Goal: Task Accomplishment & Management: Manage account settings

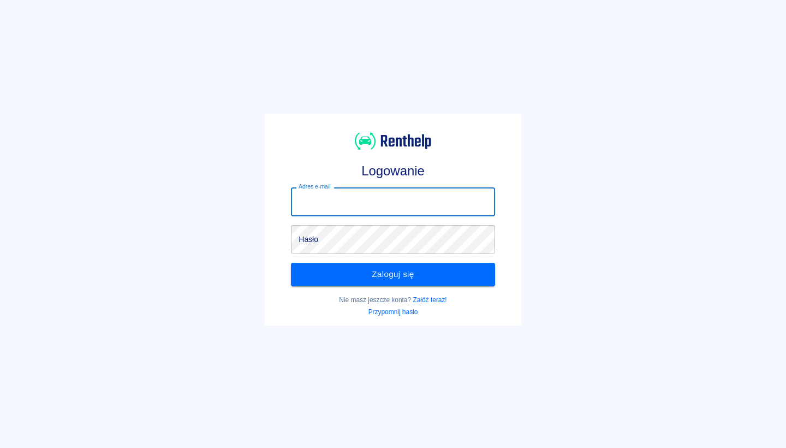
type input "[EMAIL_ADDRESS][DOMAIN_NAME]"
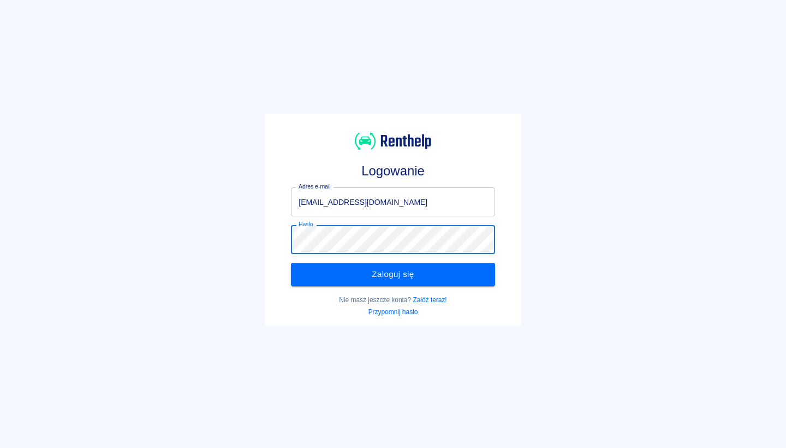
click at [393, 274] on button "Zaloguj się" at bounding box center [393, 274] width 204 height 23
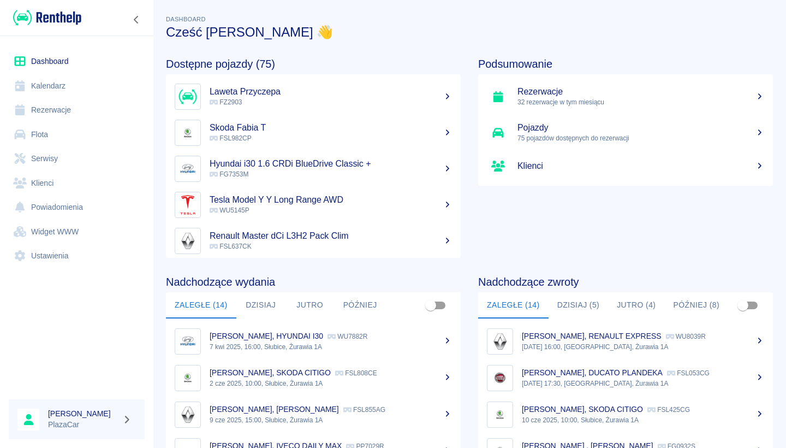
click at [105, 110] on link "Rezerwacje" at bounding box center [77, 110] width 136 height 25
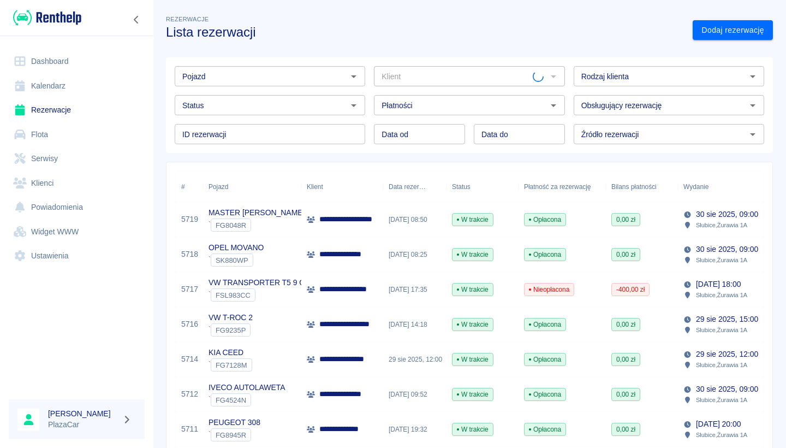
click at [257, 75] on input "Pojazd" at bounding box center [261, 76] width 166 height 14
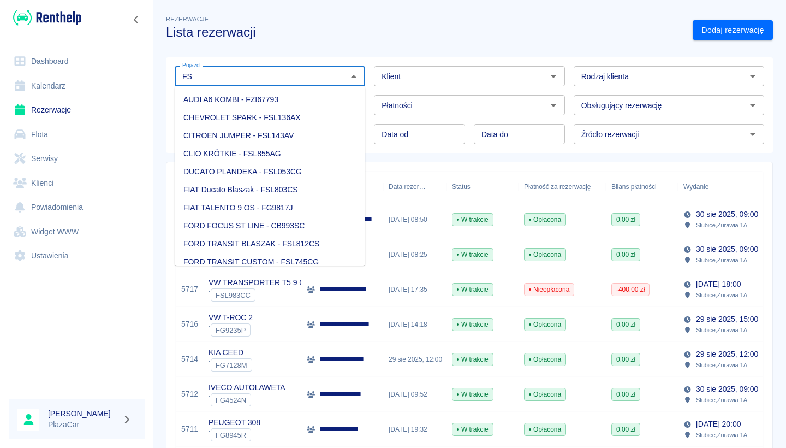
type input "F"
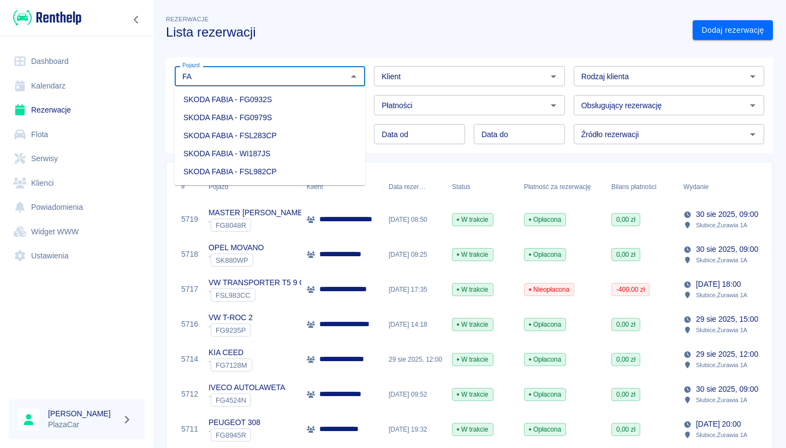
type input "F"
type input "9"
click at [247, 108] on li "SKODA FABIA - FSL982CP" at bounding box center [270, 100] width 191 height 18
type input "SKODA FABIA - FSL982CP"
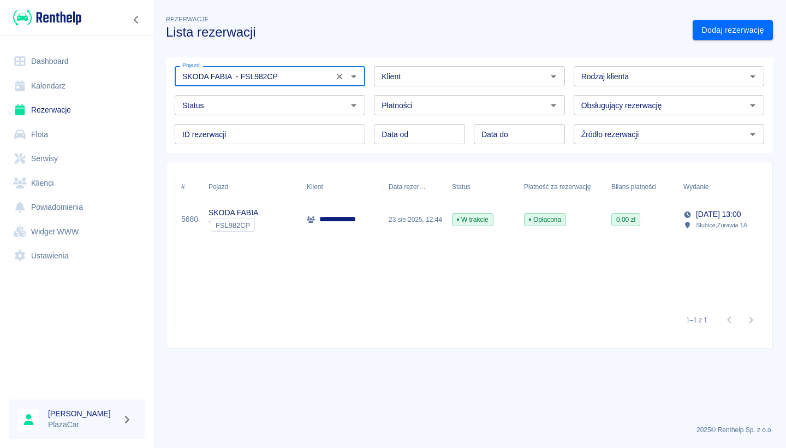
click at [405, 205] on div "23 sie 2025, 12:44" at bounding box center [414, 219] width 63 height 35
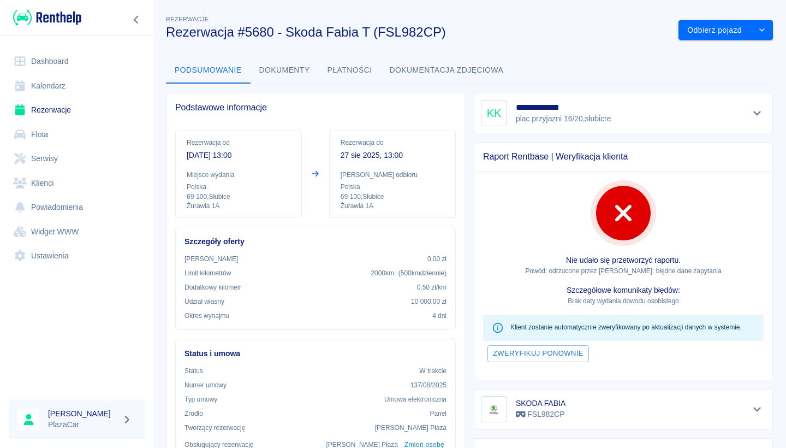
click at [301, 69] on button "Dokumenty" at bounding box center [285, 70] width 68 height 26
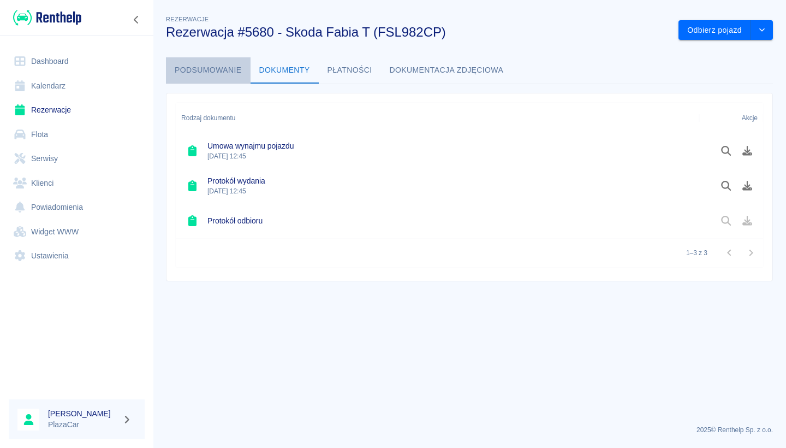
click at [229, 70] on button "Podsumowanie" at bounding box center [208, 70] width 85 height 26
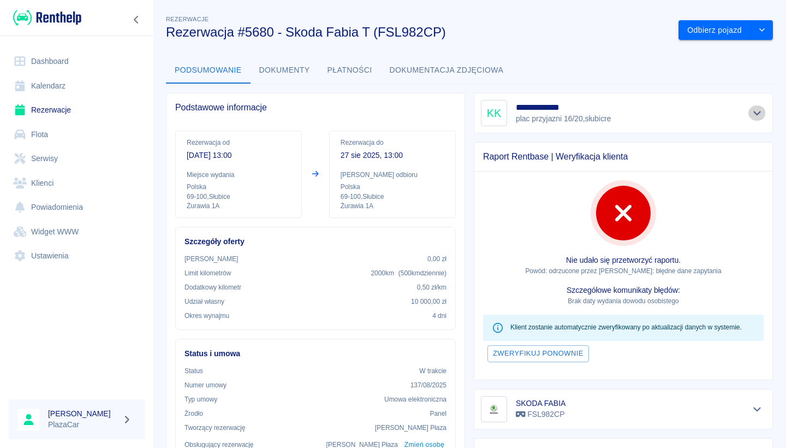
click at [751, 116] on icon "Pokaż szczegóły" at bounding box center [757, 113] width 13 height 10
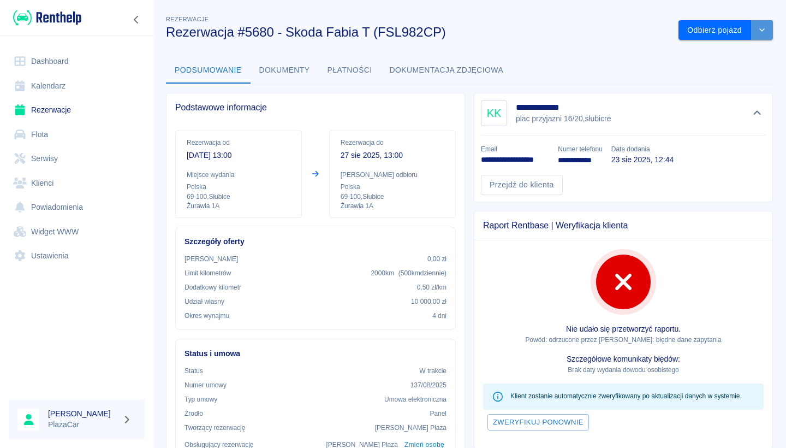
click at [756, 32] on button "drop-down" at bounding box center [762, 30] width 22 height 20
click at [742, 54] on li "Przedłuż rezerwację" at bounding box center [726, 53] width 86 height 18
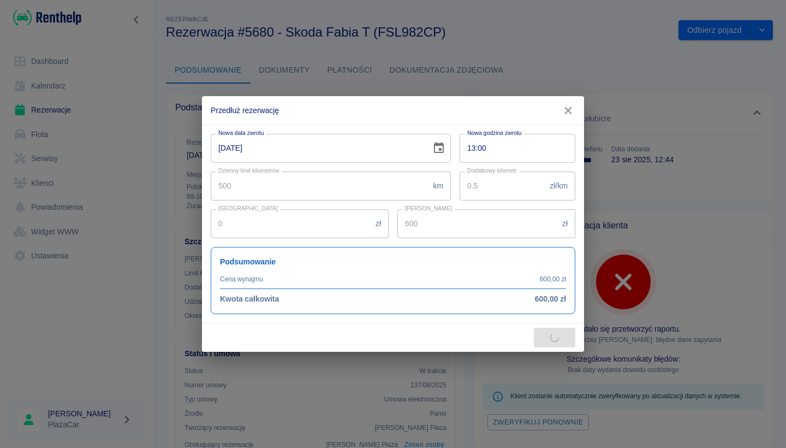
type input "800"
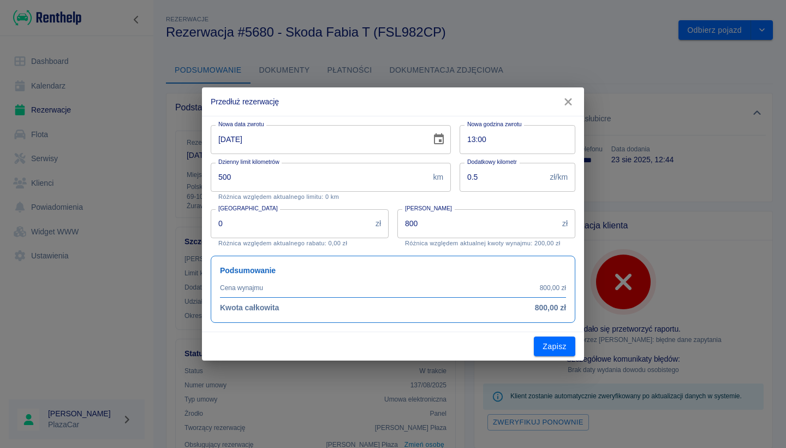
click at [565, 102] on icon "button" at bounding box center [568, 101] width 14 height 11
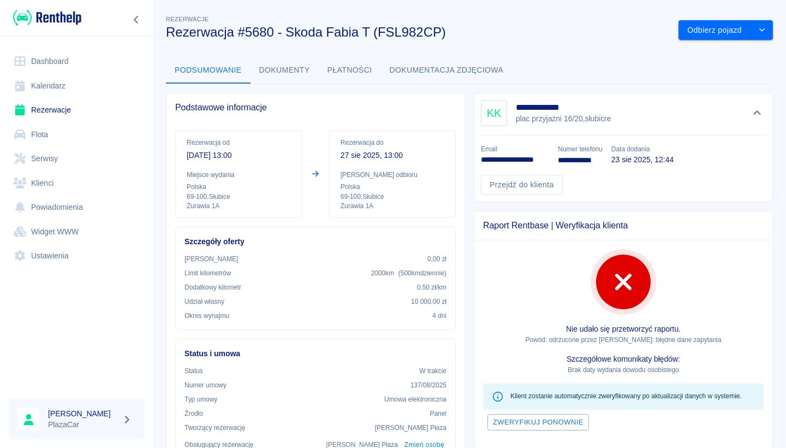
scroll to position [7, 0]
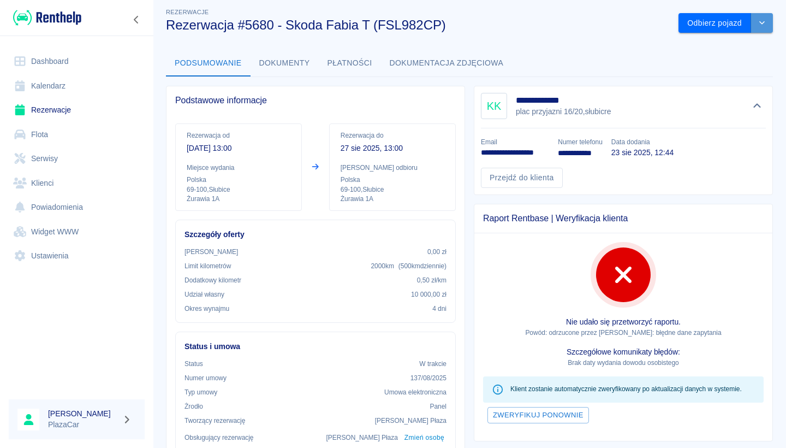
click at [772, 19] on button "drop-down" at bounding box center [762, 23] width 22 height 20
click at [728, 50] on li "Przedłuż rezerwację" at bounding box center [726, 46] width 86 height 18
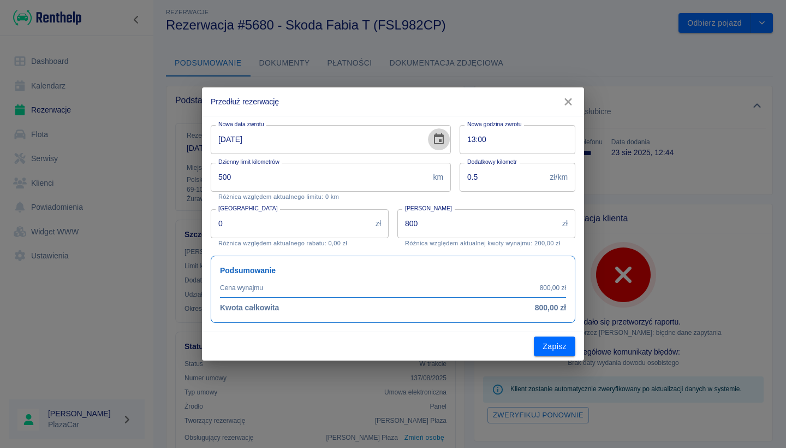
click at [442, 135] on icon "Choose date, selected date is 27 sie 2025" at bounding box center [439, 138] width 10 height 11
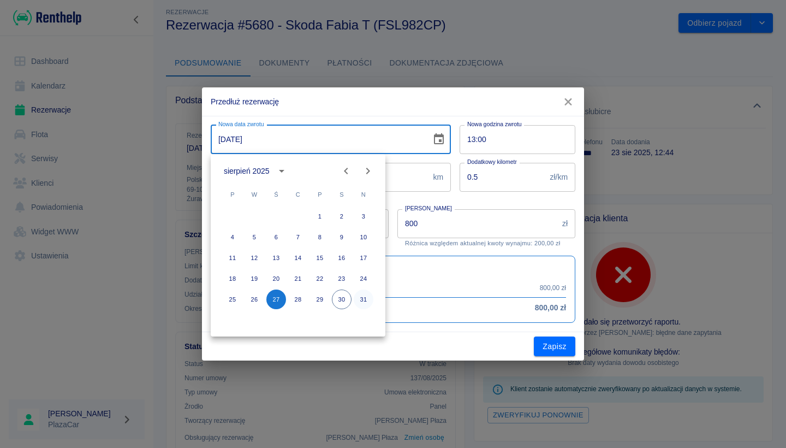
click at [359, 297] on button "31" at bounding box center [364, 299] width 20 height 20
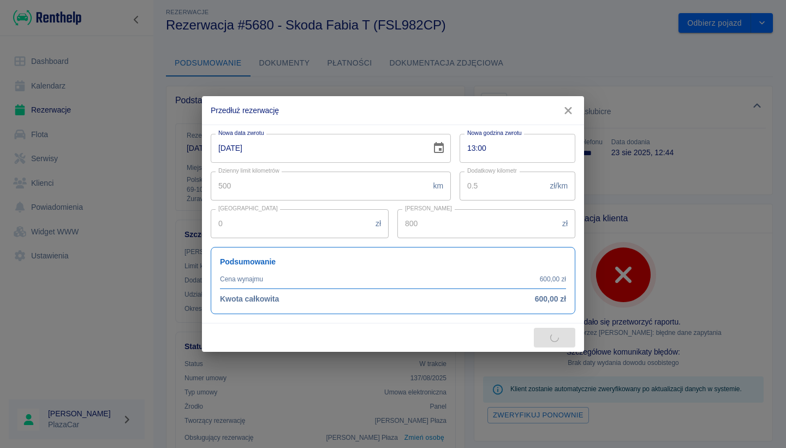
type input "31-08-2025"
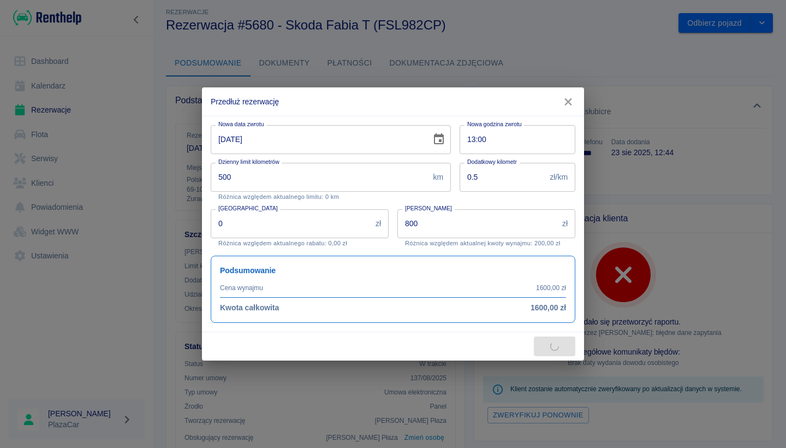
type input "1600"
click at [567, 99] on icon "button" at bounding box center [568, 101] width 14 height 11
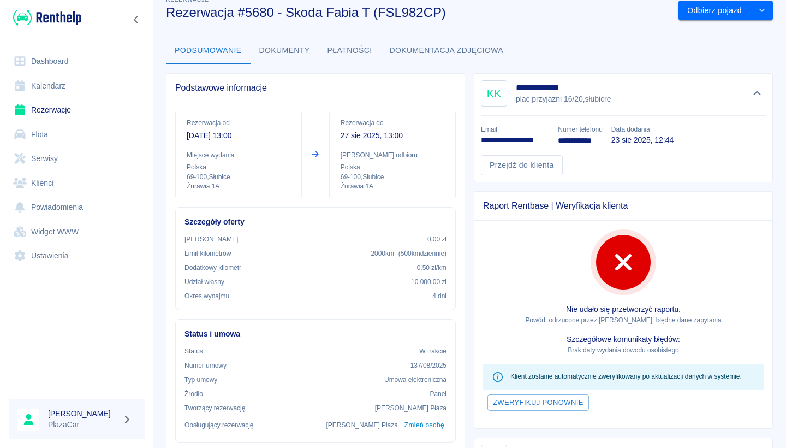
scroll to position [20, 0]
click at [754, 7] on button "drop-down" at bounding box center [762, 10] width 22 height 20
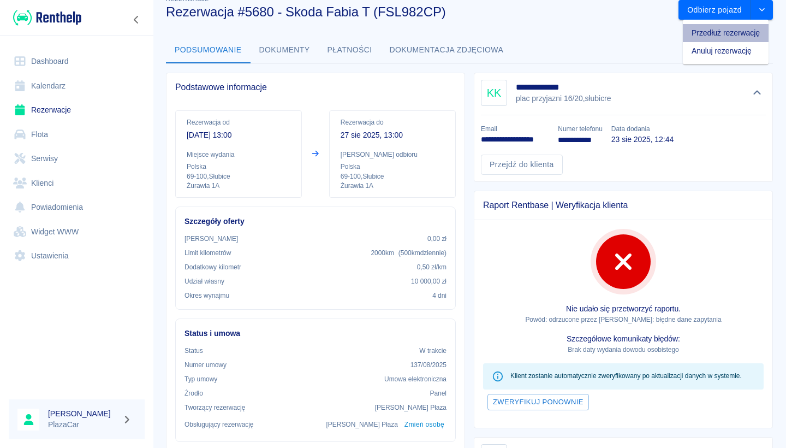
click at [728, 29] on li "Przedłuż rezerwację" at bounding box center [726, 33] width 86 height 18
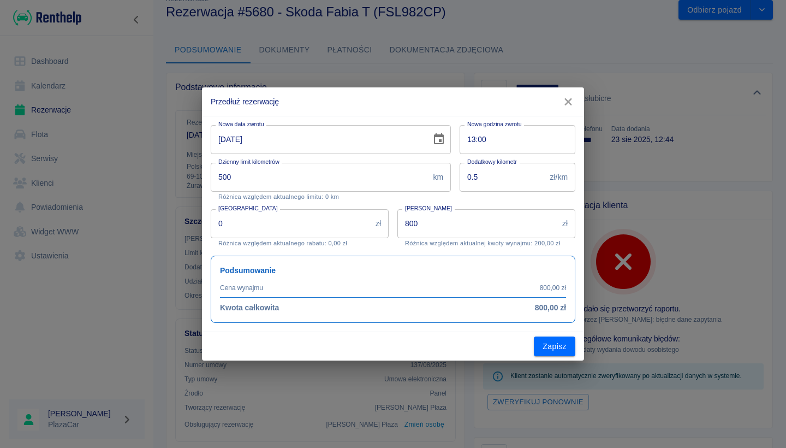
click at [438, 138] on icon "Choose date, selected date is 27 sie 2025" at bounding box center [438, 139] width 13 height 13
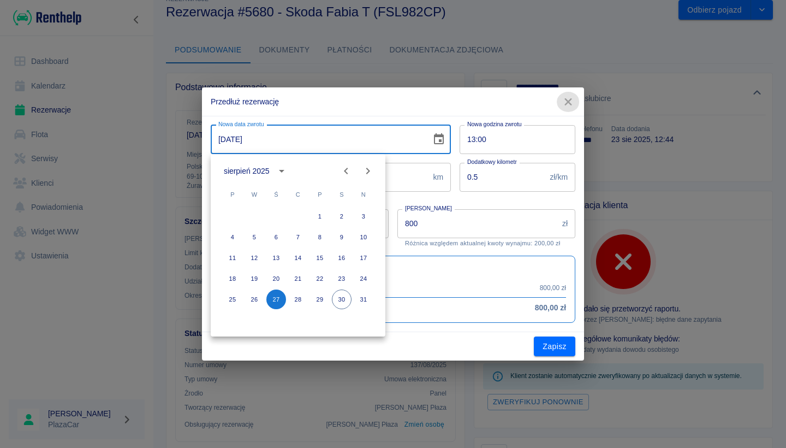
click at [567, 99] on icon "button" at bounding box center [568, 101] width 14 height 11
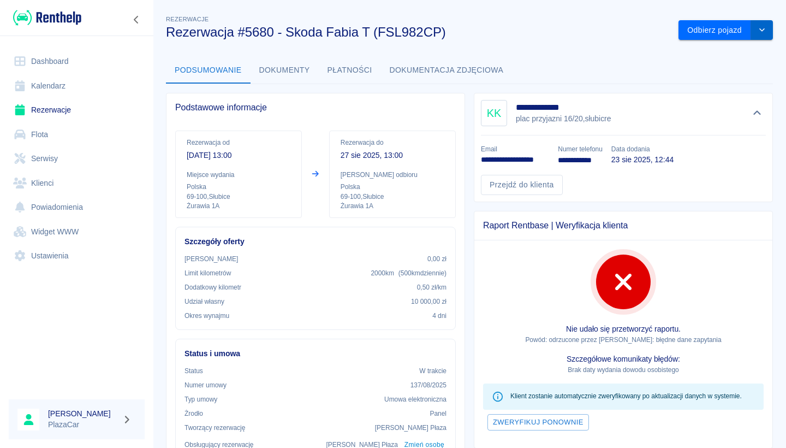
scroll to position [0, 0]
click at [758, 28] on icon "drop-down" at bounding box center [762, 29] width 9 height 7
click at [727, 46] on li "Przedłuż rezerwację" at bounding box center [726, 53] width 86 height 18
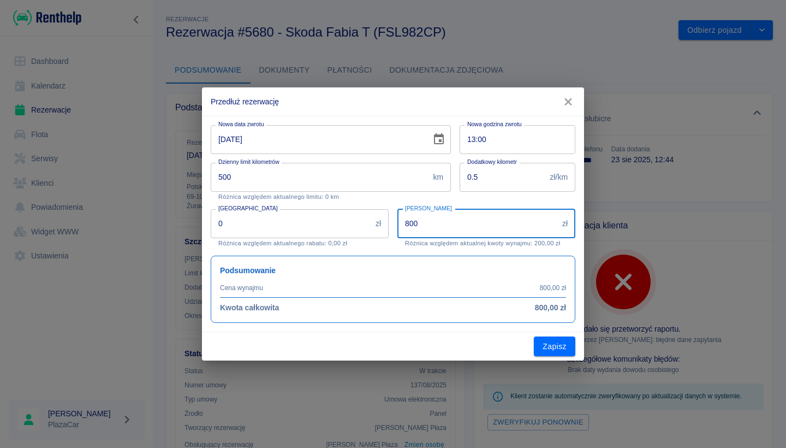
click at [416, 227] on input "800" at bounding box center [478, 223] width 161 height 29
type input "1200"
click at [432, 137] on button "Choose date, selected date is 27 sie 2025" at bounding box center [439, 139] width 22 height 22
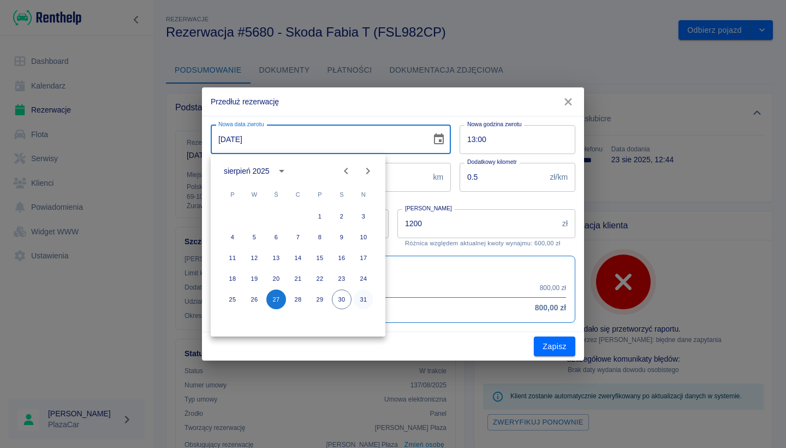
click at [364, 296] on button "31" at bounding box center [364, 299] width 20 height 20
type input "31-08-2025"
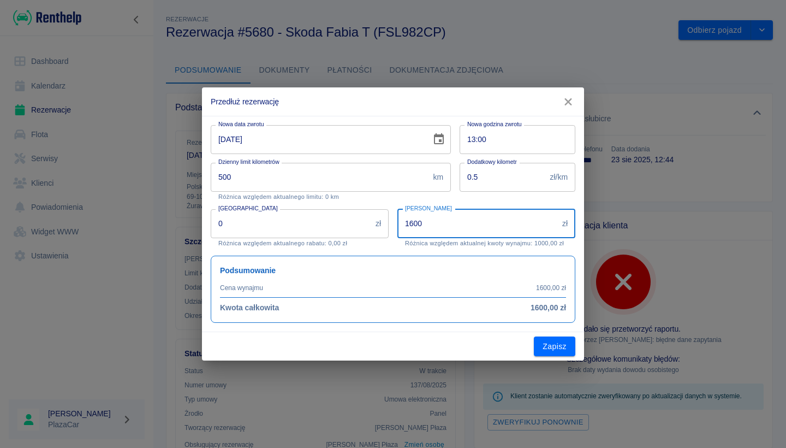
click at [437, 220] on input "1600" at bounding box center [478, 223] width 161 height 29
type input "1200"
click at [564, 352] on button "Zapisz" at bounding box center [554, 346] width 41 height 20
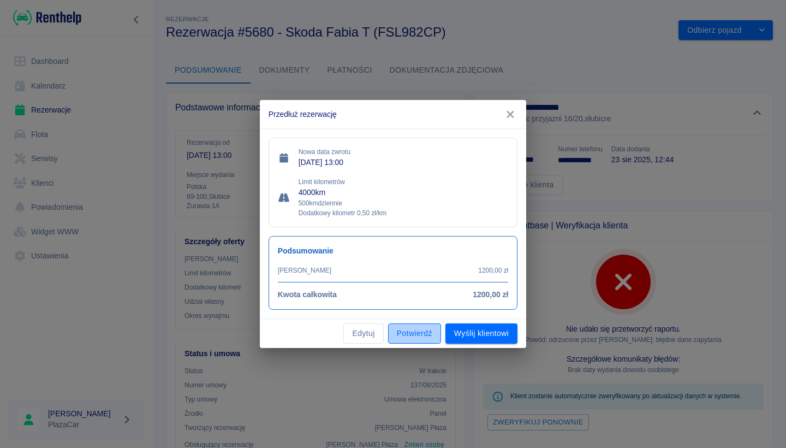
click at [426, 337] on button "Potwierdź" at bounding box center [414, 333] width 53 height 20
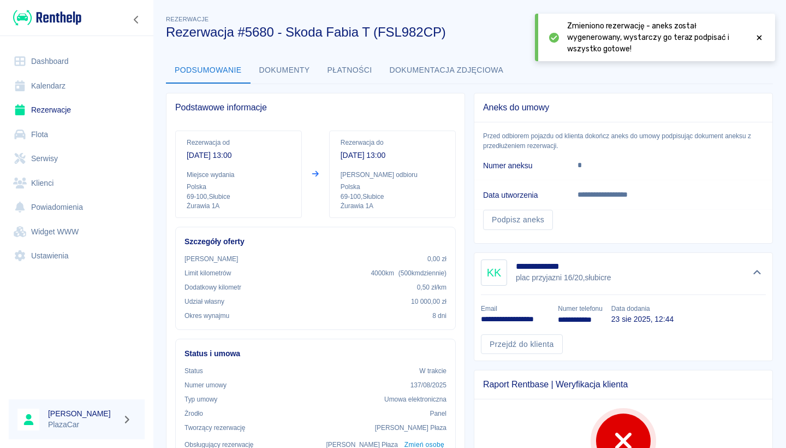
click at [760, 39] on icon at bounding box center [760, 38] width 10 height 8
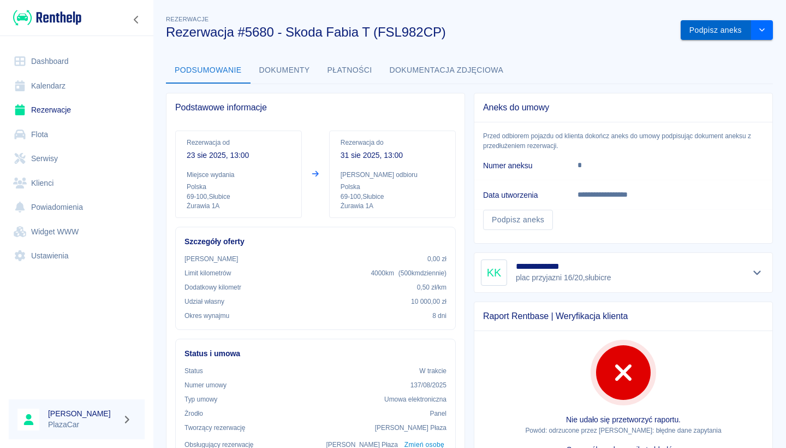
click at [713, 35] on button "Podpisz aneks" at bounding box center [716, 30] width 70 height 20
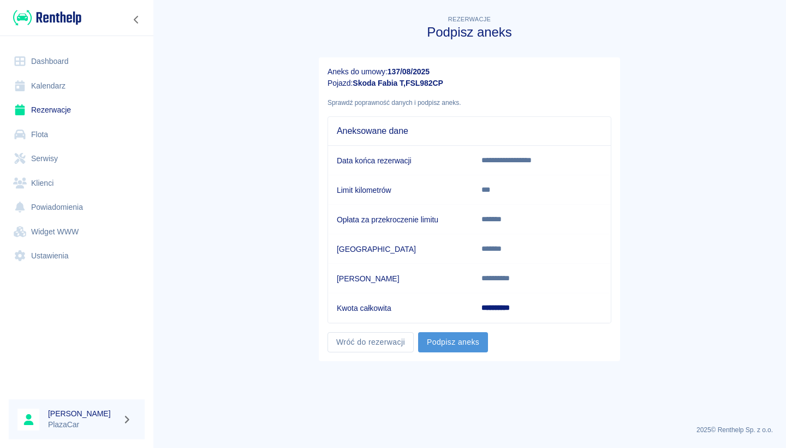
click at [462, 340] on button "Podpisz aneks" at bounding box center [453, 342] width 70 height 20
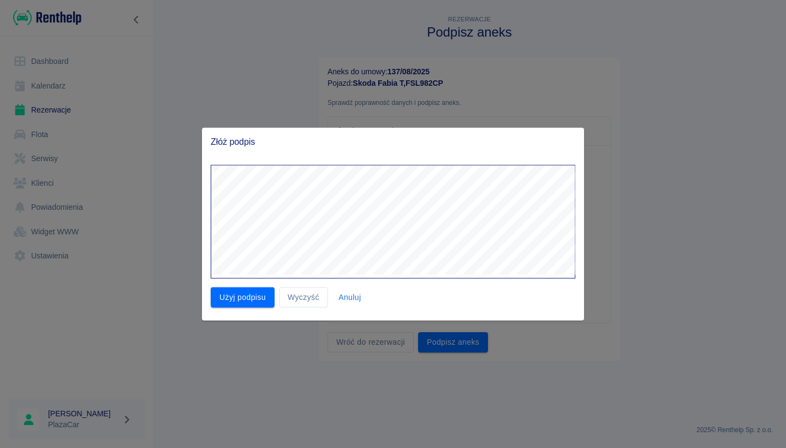
click at [258, 308] on div "Użyj podpisu Wyczyść Anuluj" at bounding box center [393, 238] width 382 height 164
click at [258, 295] on button "Użyj podpisu" at bounding box center [243, 297] width 64 height 20
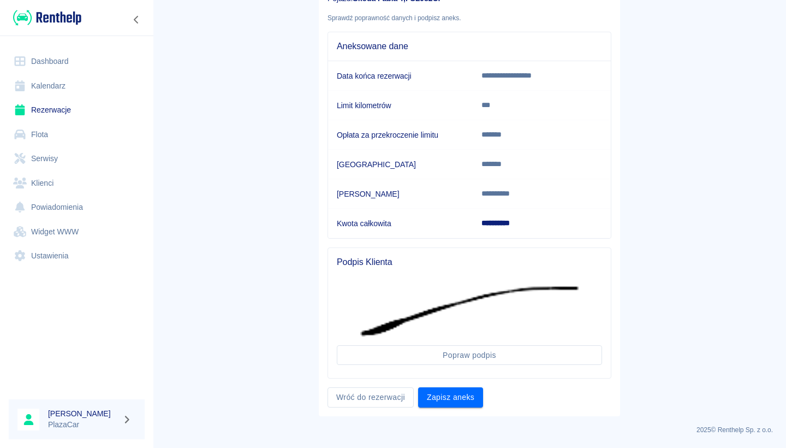
scroll to position [84, 0]
click at [453, 394] on button "Zapisz aneks" at bounding box center [450, 398] width 65 height 20
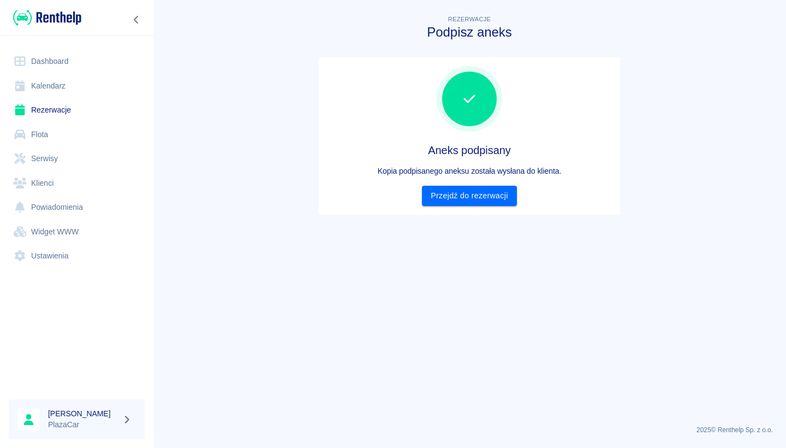
scroll to position [0, 0]
click at [475, 189] on link "Przejdź do rezerwacji" at bounding box center [469, 196] width 94 height 20
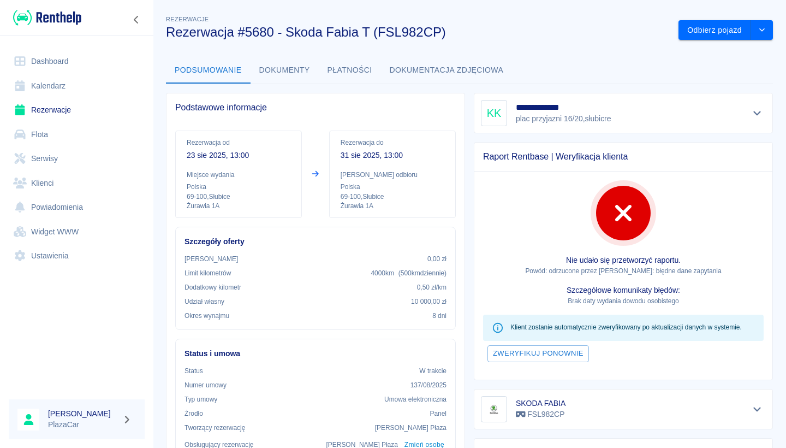
click at [754, 115] on icon "Pokaż szczegóły" at bounding box center [757, 113] width 13 height 10
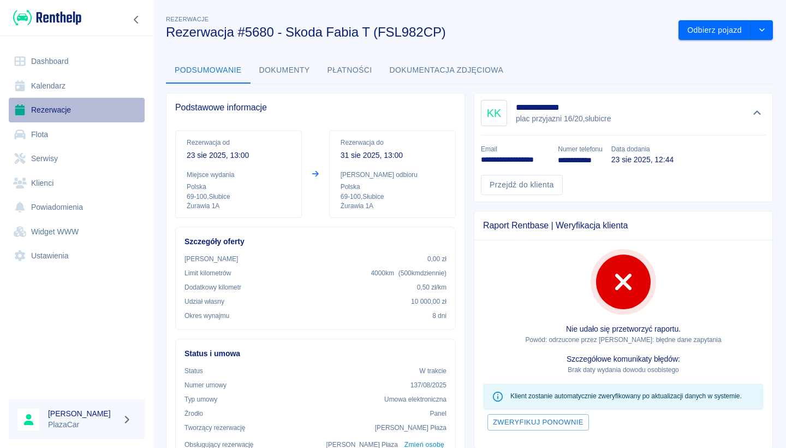
click at [122, 101] on link "Rezerwacje" at bounding box center [77, 110] width 136 height 25
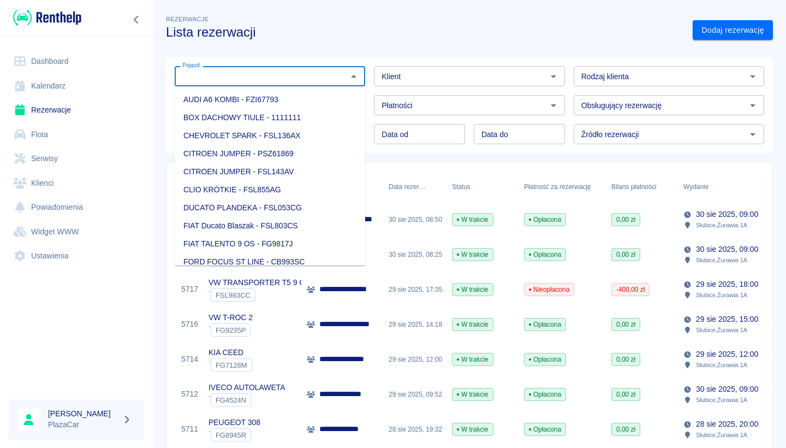
click at [292, 84] on div "Pojazd" at bounding box center [270, 76] width 191 height 20
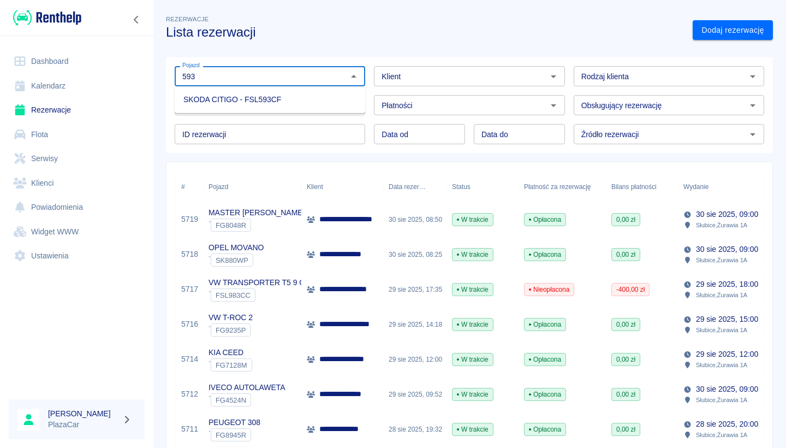
click at [282, 94] on li "SKODA CITIGO - FSL593CF" at bounding box center [270, 100] width 191 height 18
type input "SKODA CITIGO - FSL593CF"
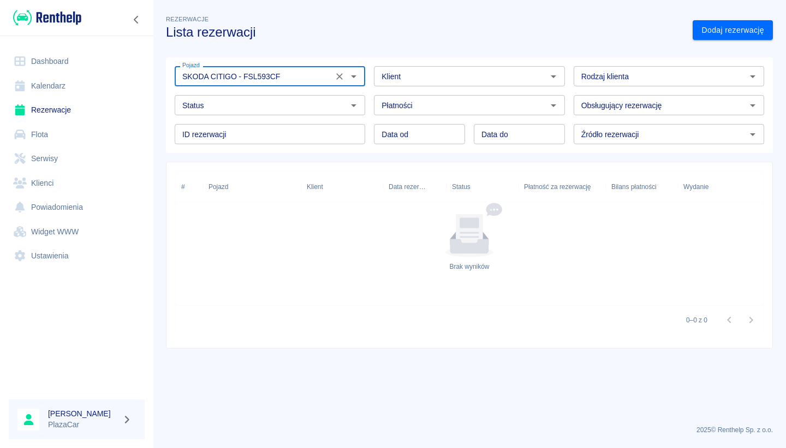
click at [311, 105] on input "Status" at bounding box center [261, 105] width 166 height 14
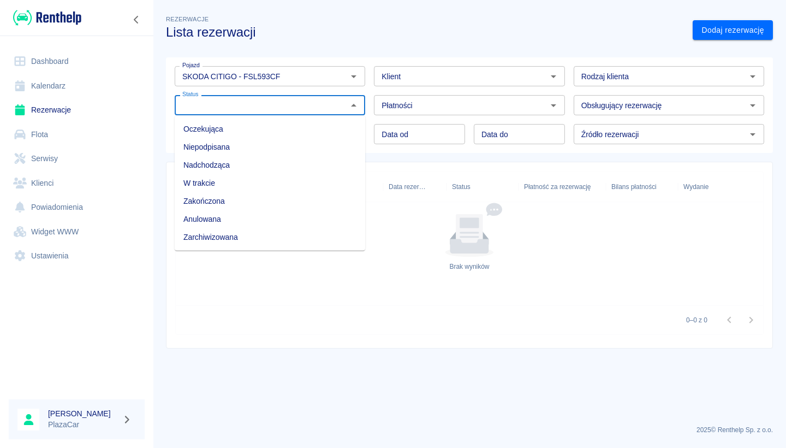
click at [246, 235] on li "Zarchiwizowana" at bounding box center [270, 237] width 191 height 18
type input "Zarchiwizowana"
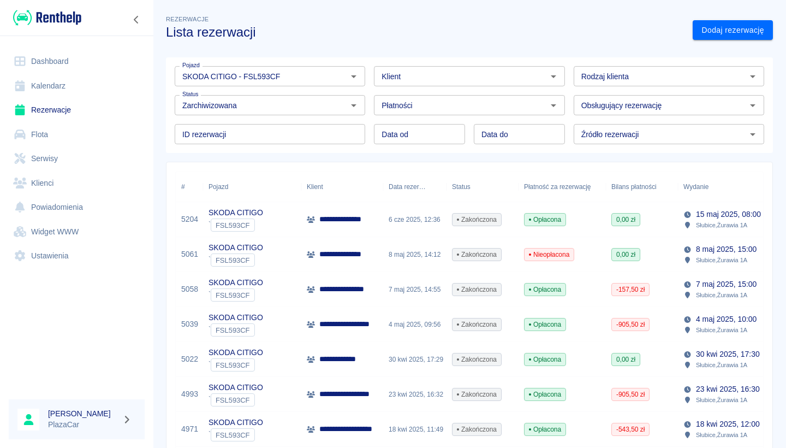
click at [389, 235] on div "6 cze 2025, 12:36" at bounding box center [414, 219] width 63 height 35
click at [319, 220] on div "**********" at bounding box center [341, 219] width 68 height 11
click at [60, 93] on link "Kalendarz" at bounding box center [77, 86] width 136 height 25
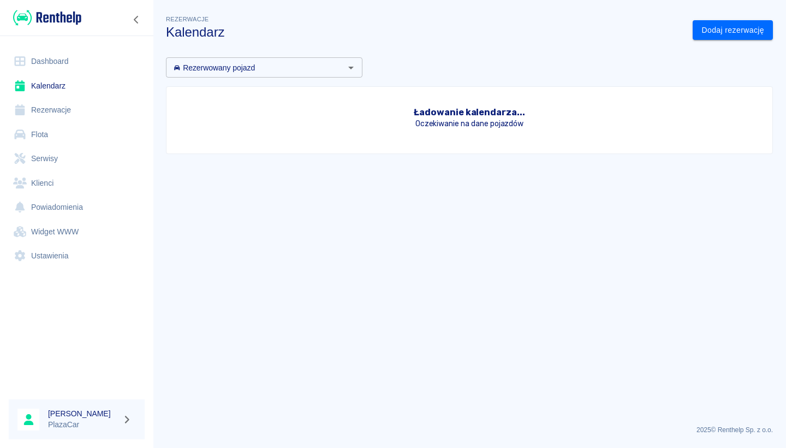
click at [60, 107] on link "Rezerwacje" at bounding box center [77, 110] width 136 height 25
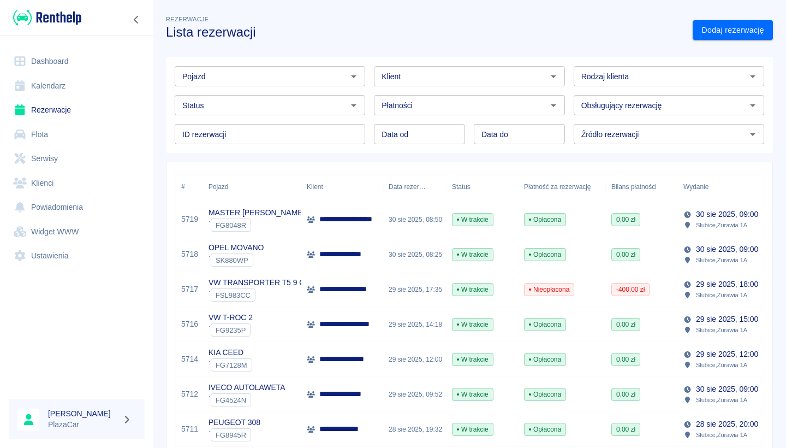
click at [278, 77] on input "Pojazd" at bounding box center [261, 76] width 166 height 14
click at [278, 90] on ul "SKODA CITIGO - FSL593CF" at bounding box center [270, 99] width 191 height 27
click at [278, 93] on li "SKODA CITIGO - FSL593CF" at bounding box center [270, 100] width 191 height 18
type input "SKODA CITIGO - FSL593CF"
click at [312, 103] on input "Status" at bounding box center [261, 105] width 166 height 14
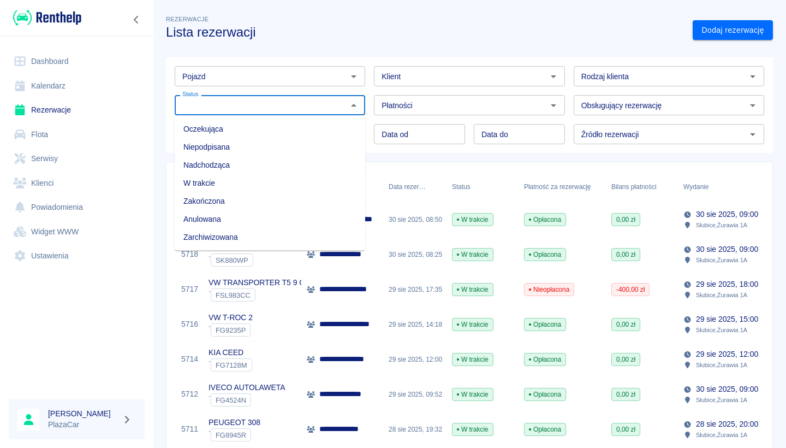
click at [247, 234] on li "Zarchiwizowana" at bounding box center [270, 237] width 191 height 18
type input "Zarchiwizowana"
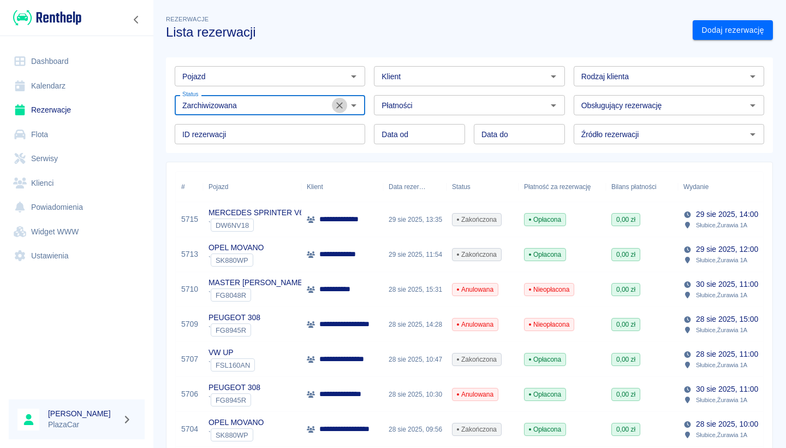
click at [340, 106] on icon "Wyczyść" at bounding box center [339, 105] width 7 height 7
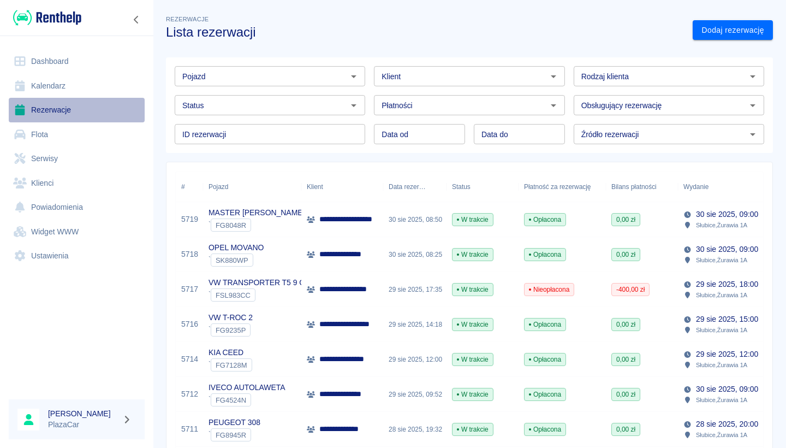
click at [88, 108] on link "Rezerwacje" at bounding box center [77, 110] width 136 height 25
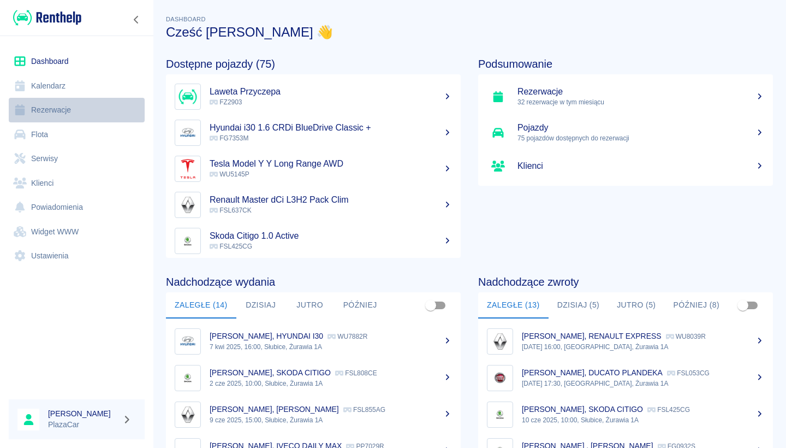
click at [79, 102] on link "Rezerwacje" at bounding box center [77, 110] width 136 height 25
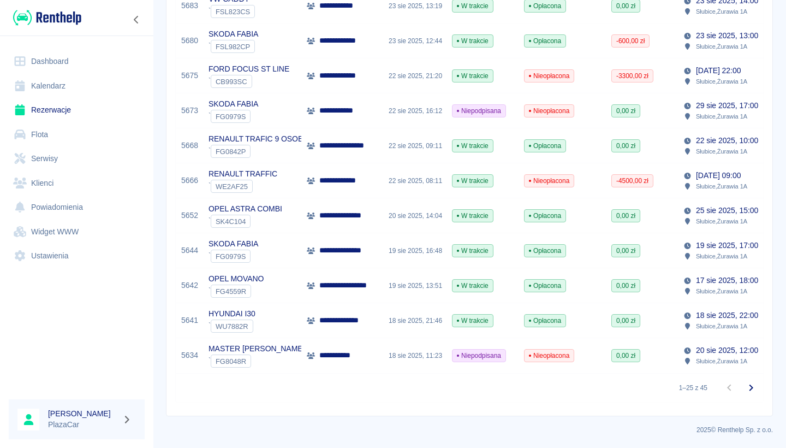
scroll to position [703, 0]
click at [750, 384] on icon "Przejdź do następnej strony" at bounding box center [751, 387] width 13 height 13
click at [734, 389] on div at bounding box center [741, 388] width 44 height 22
click at [745, 390] on icon "Przejdź do następnej strony" at bounding box center [751, 387] width 13 height 13
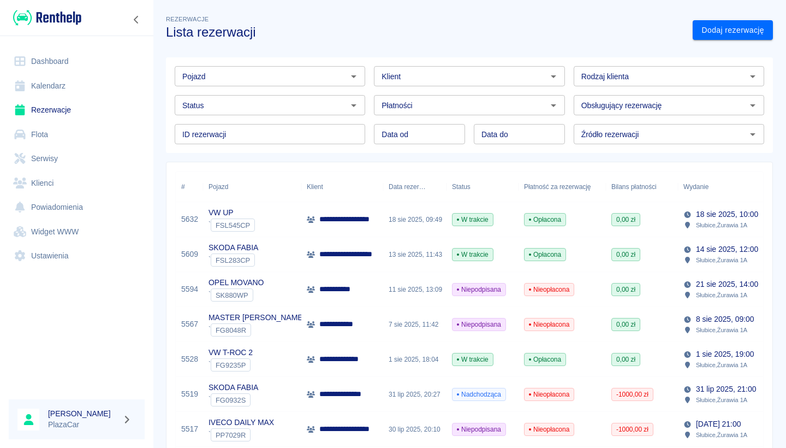
scroll to position [-1, 0]
click at [266, 52] on div "Pojazd Pojazd Klient Klient Rodzaj klienta Rodzaj klienta Status Status Płatnoś…" at bounding box center [465, 101] width 616 height 104
click at [266, 68] on div "Pojazd" at bounding box center [270, 76] width 191 height 20
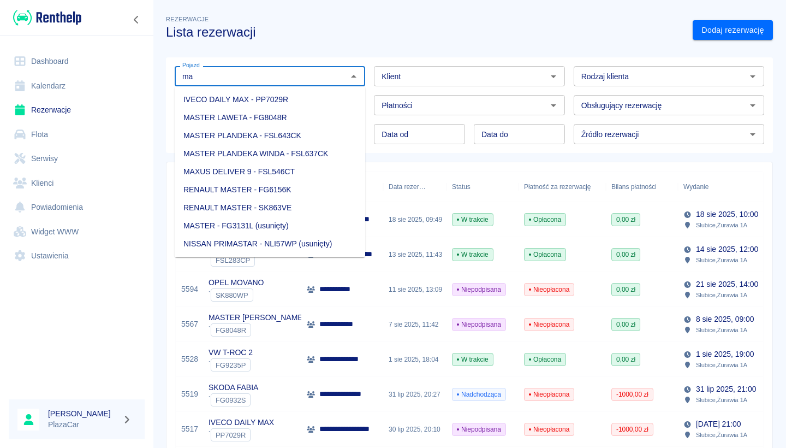
type input "max"
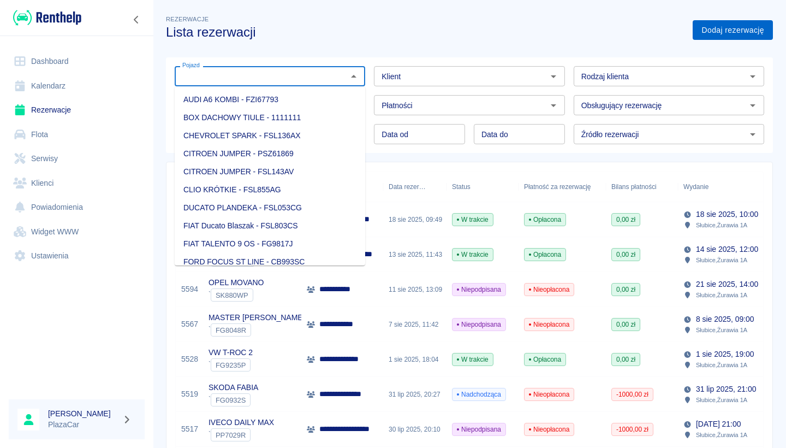
click at [716, 32] on link "Dodaj rezerwację" at bounding box center [733, 30] width 80 height 20
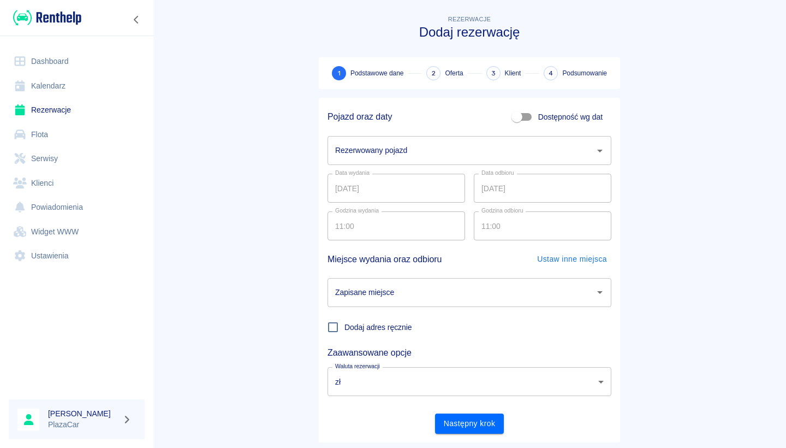
click at [428, 152] on input "Rezerwowany pojazd" at bounding box center [462, 150] width 258 height 19
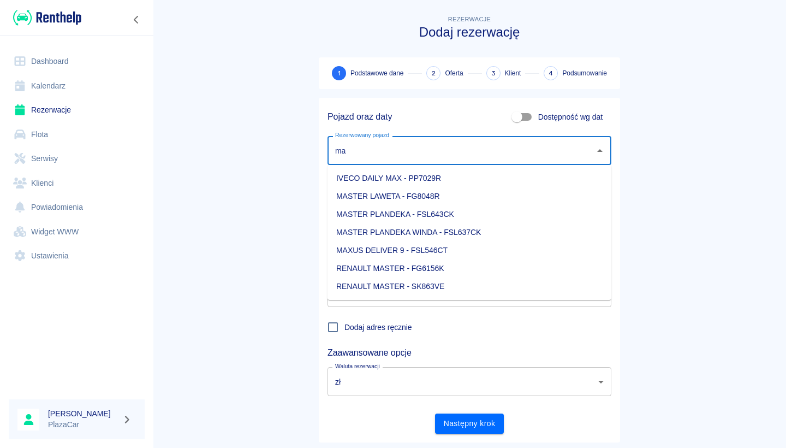
type input "m"
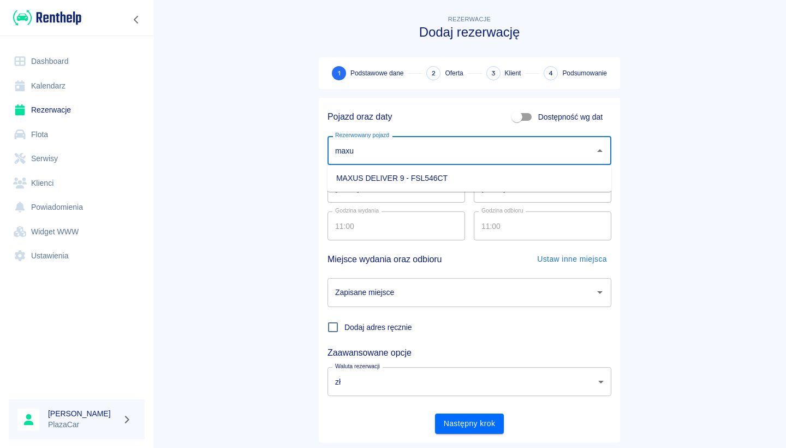
click at [423, 177] on li "MAXUS DELIVER 9 - FSL546CT" at bounding box center [470, 178] width 284 height 18
type input "MAXUS DELIVER 9 - FSL546CT"
click at [481, 188] on input "[DATE]" at bounding box center [543, 188] width 138 height 29
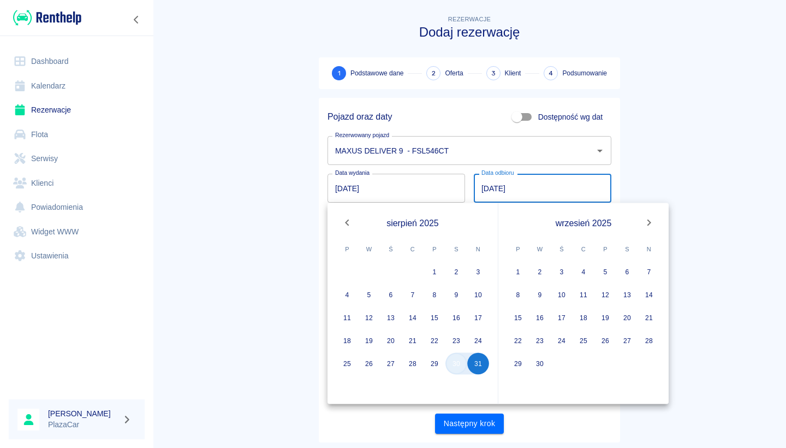
click at [457, 362] on button "30" at bounding box center [457, 364] width 22 height 22
type input "[DATE]"
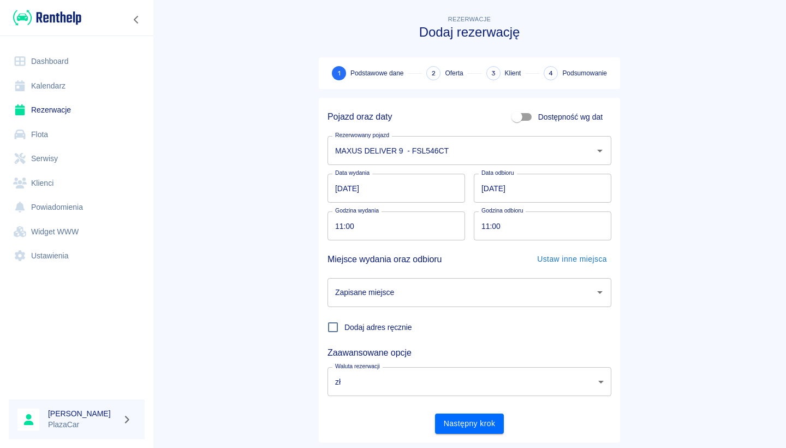
click at [372, 224] on input "11:00" at bounding box center [393, 225] width 130 height 29
type input "10:20"
type input "20:00"
click at [389, 307] on div "Dodaj adres ręcznie" at bounding box center [465, 323] width 293 height 32
click at [398, 298] on input "Zapisane miejsce" at bounding box center [462, 292] width 258 height 19
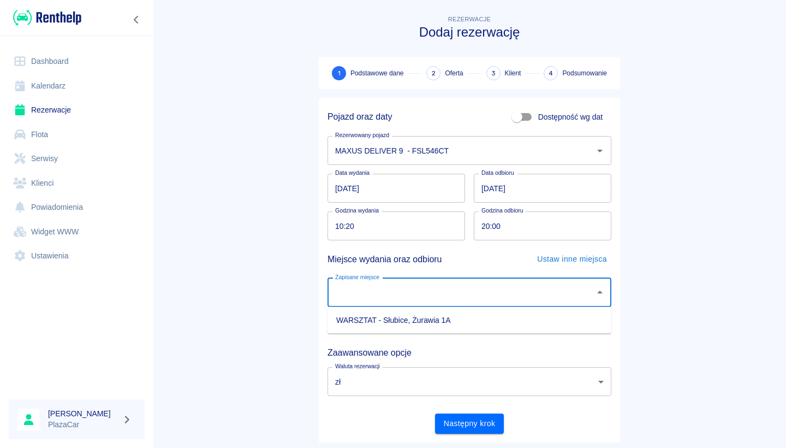
click at [398, 315] on li "WARSZTAT - Słubice, Żurawia 1A" at bounding box center [470, 320] width 284 height 18
type input "WARSZTAT - Słubice, Żurawia 1A"
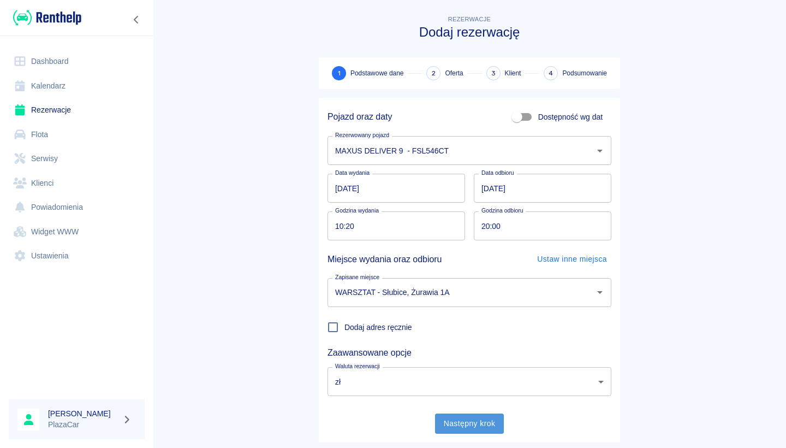
click at [475, 423] on button "Następny krok" at bounding box center [469, 423] width 69 height 20
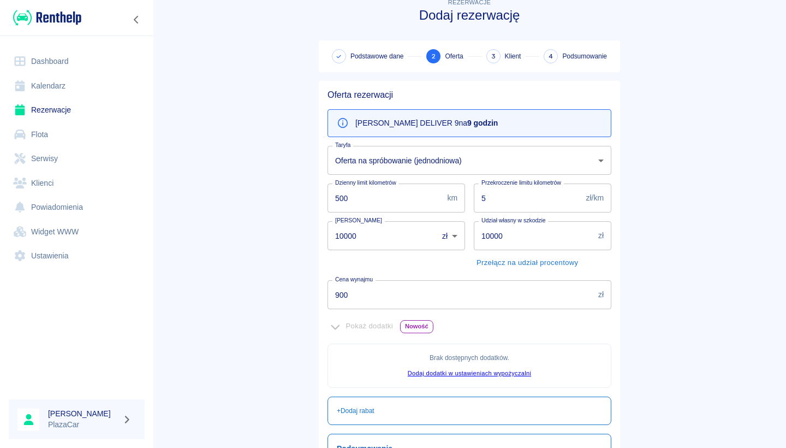
scroll to position [60, 0]
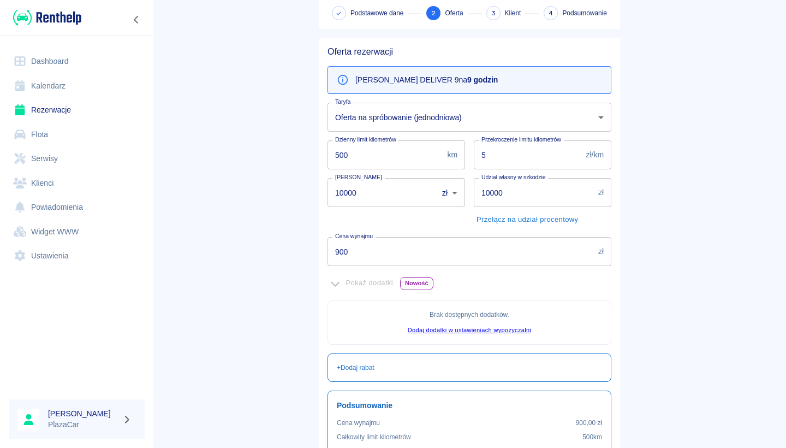
click at [446, 255] on input "900" at bounding box center [461, 251] width 266 height 29
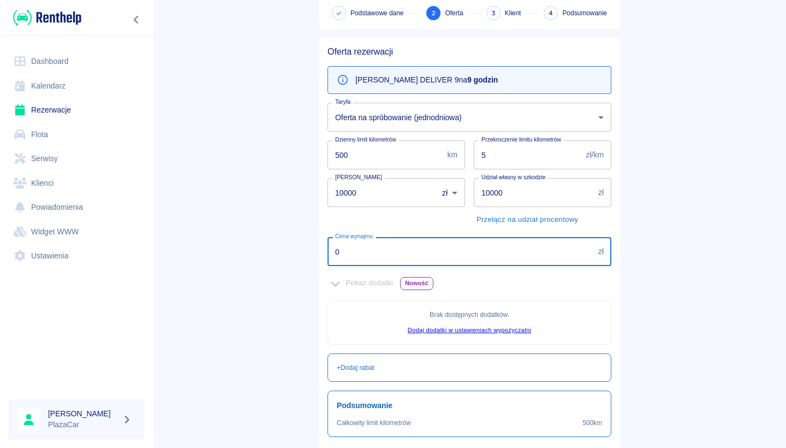
type input "0"
click at [272, 236] on main "Rezerwacje Dodaj rezerwację Podstawowe dane 2 Oferta 3 Klient 4 Podsumowanie Of…" at bounding box center [469, 226] width 633 height 547
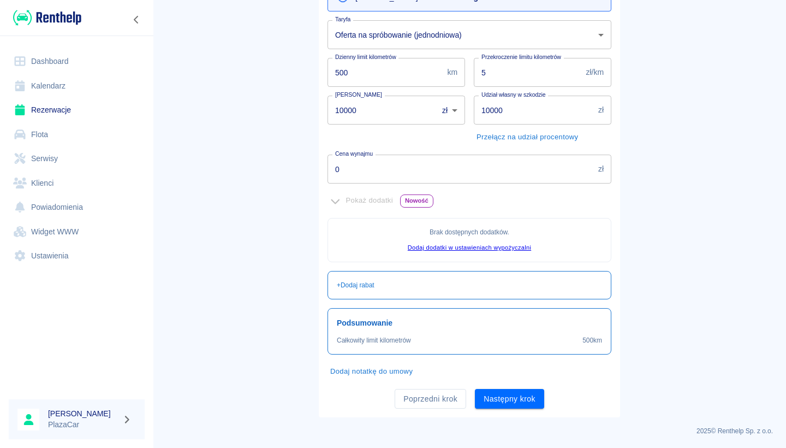
scroll to position [78, 0]
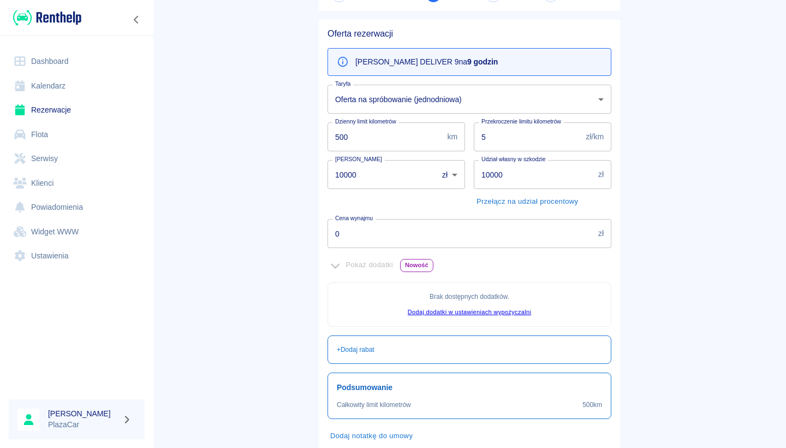
click at [511, 126] on label "Przekroczenie limitu kilometrów" at bounding box center [522, 121] width 80 height 8
click at [511, 126] on input "5" at bounding box center [528, 136] width 108 height 29
click at [511, 126] on label "Przekroczenie limitu kilometrów" at bounding box center [522, 121] width 80 height 8
click at [511, 126] on input "5" at bounding box center [528, 136] width 108 height 29
click at [507, 134] on input "5" at bounding box center [528, 136] width 108 height 29
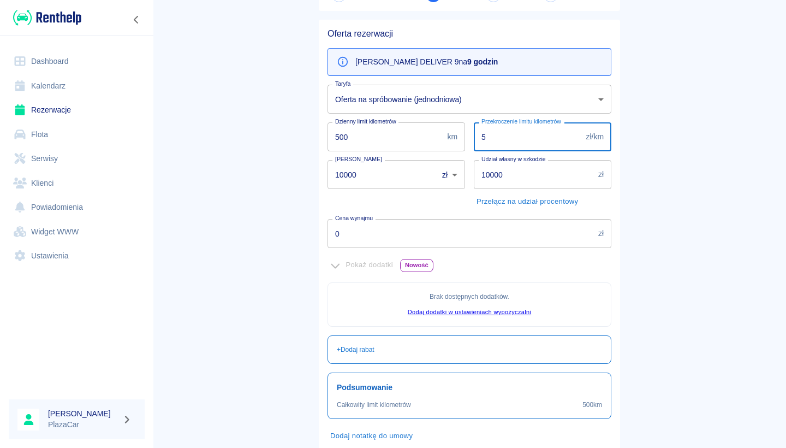
click at [507, 134] on input "5" at bounding box center [528, 136] width 108 height 29
type input "0"
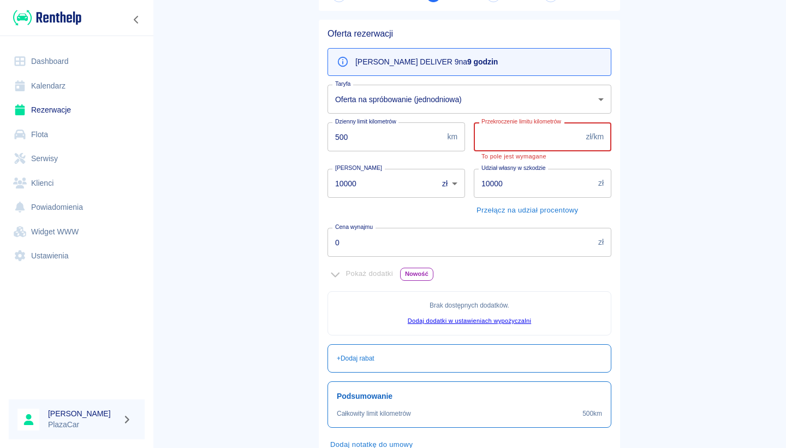
type input "0"
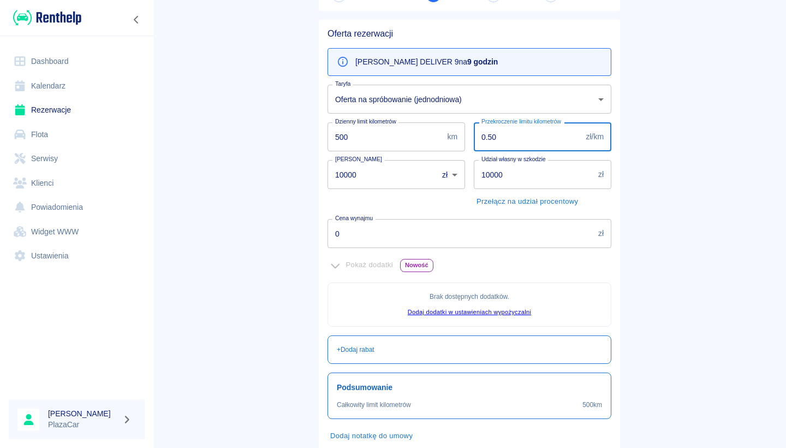
type input "0.50"
click at [367, 177] on input "10000" at bounding box center [379, 174] width 103 height 29
type input "1000"
click at [274, 188] on main "Rezerwacje Dodaj rezerwację Podstawowe dane 2 Oferta 3 Klient 4 Podsumowanie Of…" at bounding box center [469, 208] width 633 height 547
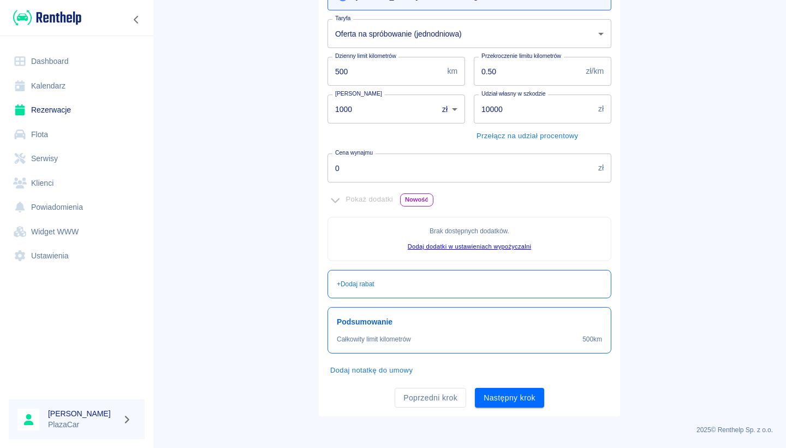
scroll to position [143, 0]
click at [511, 386] on div "Poprzedni krok Następny krok" at bounding box center [465, 394] width 293 height 29
click at [509, 396] on button "Następny krok" at bounding box center [509, 399] width 69 height 20
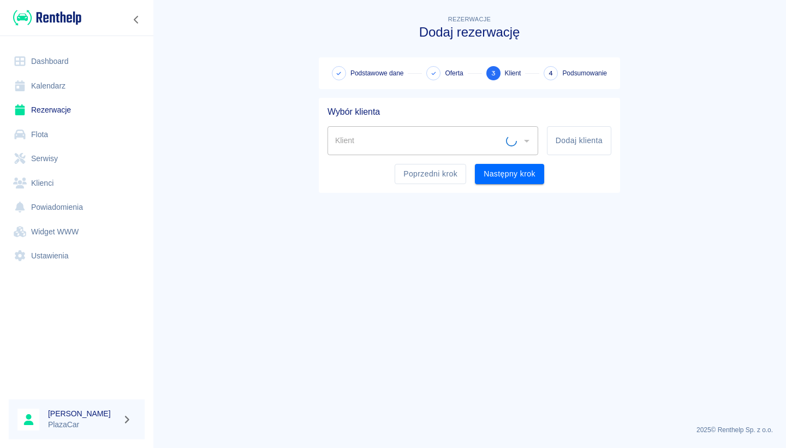
scroll to position [0, 0]
click at [452, 143] on input "Klient" at bounding box center [420, 140] width 174 height 19
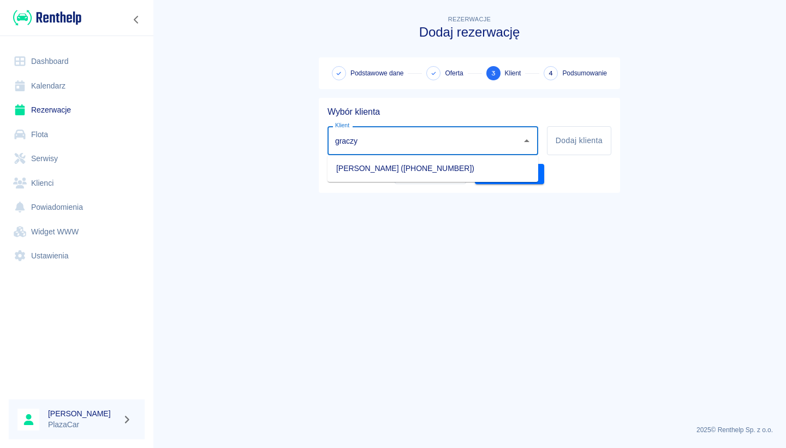
click at [433, 171] on li "Emil Graczyk (+48883525732)" at bounding box center [433, 168] width 211 height 18
type input "Emil Graczyk (+48883525732)"
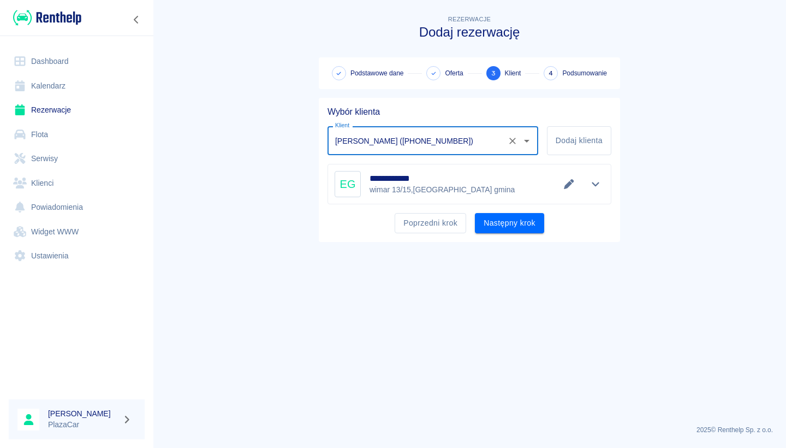
click at [509, 136] on icon "Wyczyść" at bounding box center [512, 140] width 11 height 11
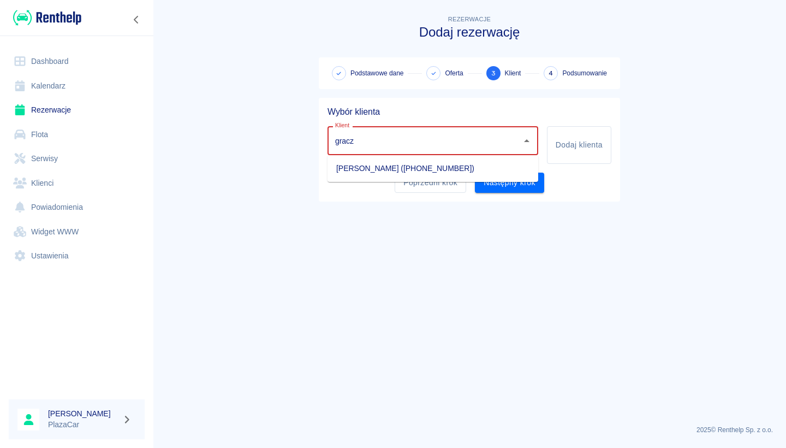
type input "graczy"
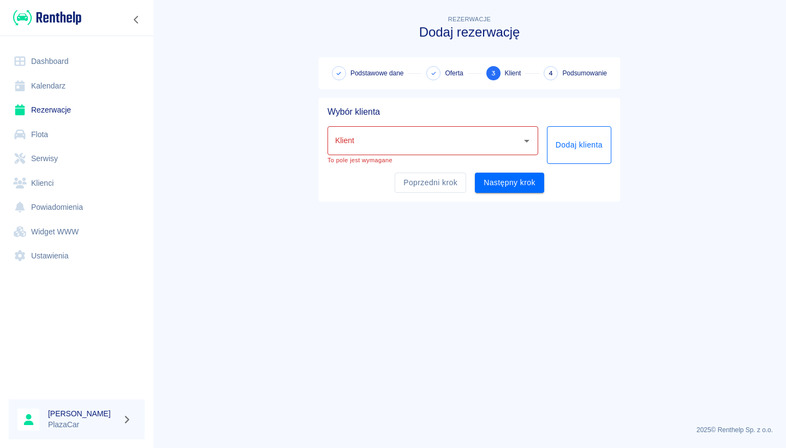
click at [559, 137] on button "Dodaj klienta" at bounding box center [579, 145] width 64 height 38
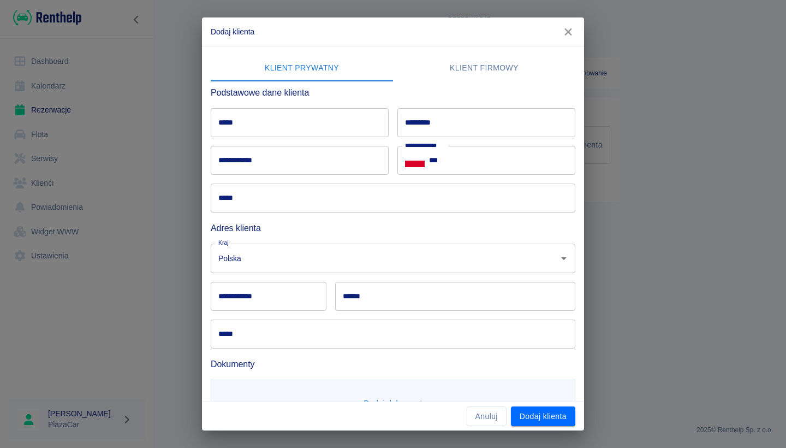
click at [306, 138] on div "**********" at bounding box center [295, 156] width 187 height 38
type input "*"
click at [298, 141] on div "**********" at bounding box center [388, 212] width 373 height 271
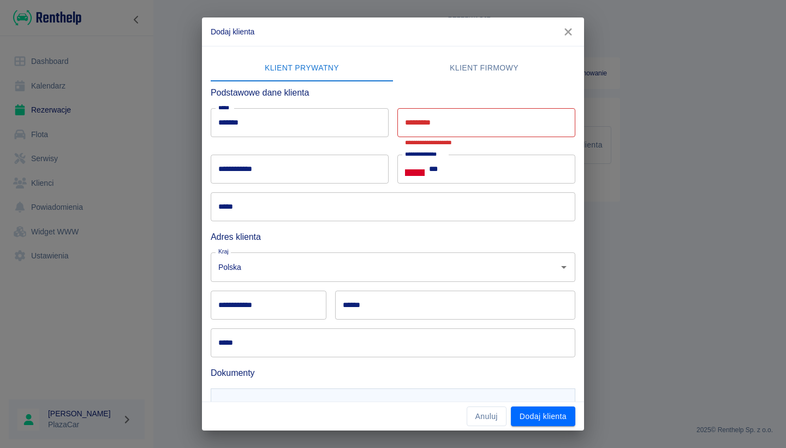
click at [311, 125] on input "*******" at bounding box center [300, 122] width 178 height 29
type input "*****"
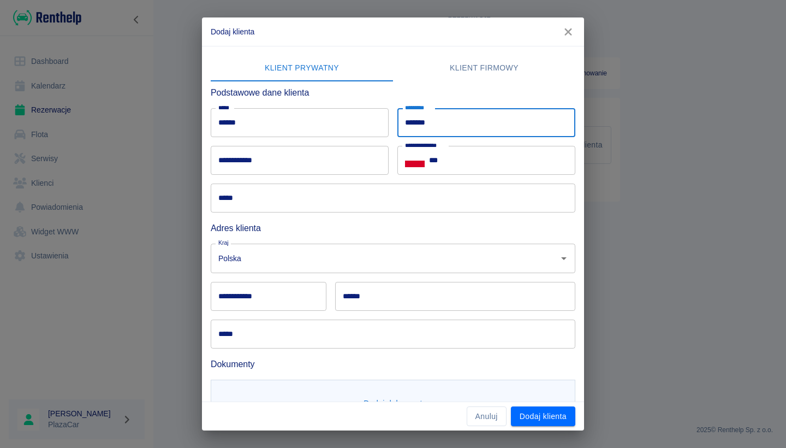
type input "*******"
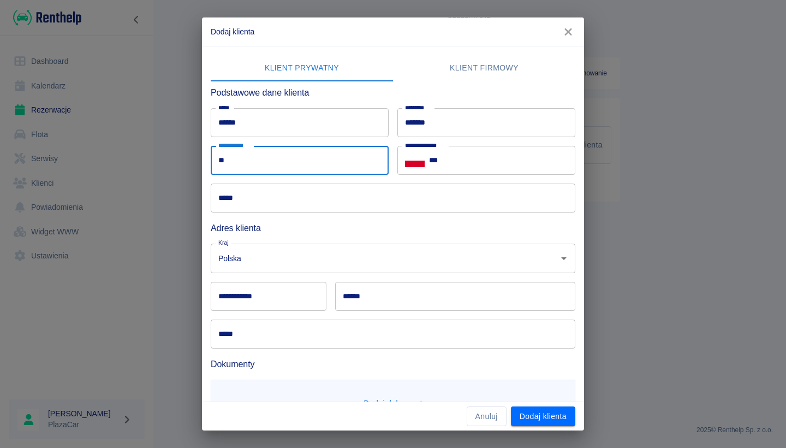
type input "*"
type input "**********"
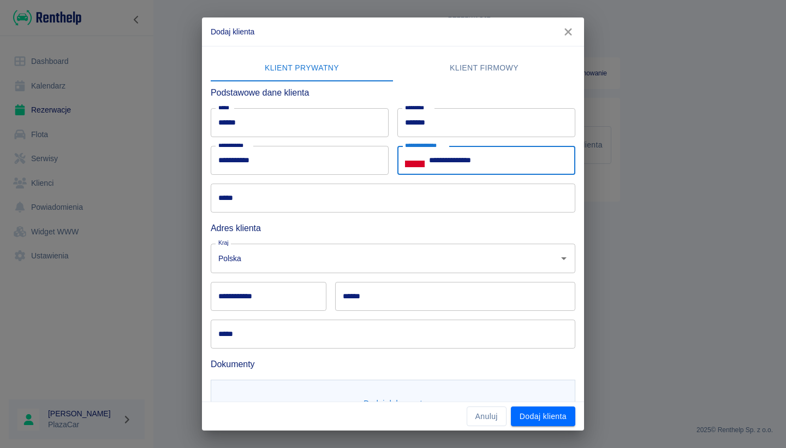
type input "**********"
click at [236, 193] on input "*****" at bounding box center [393, 197] width 365 height 29
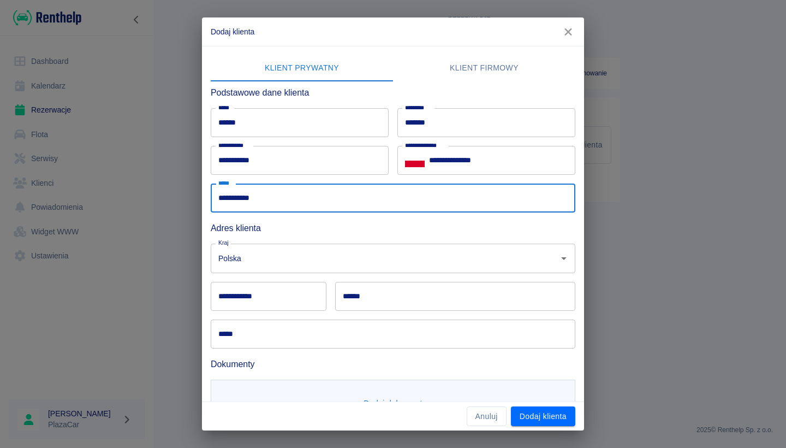
type input "**********"
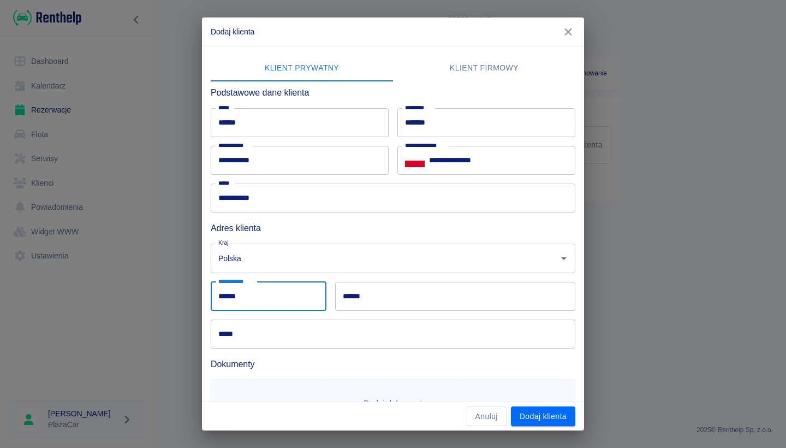
type input "******"
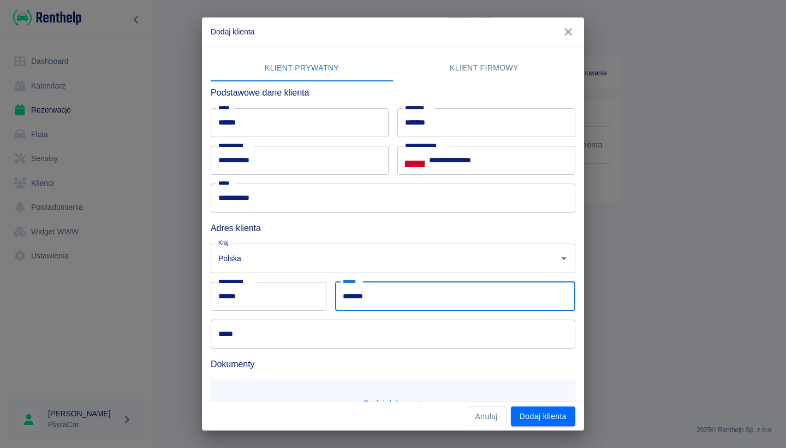
type input "*******"
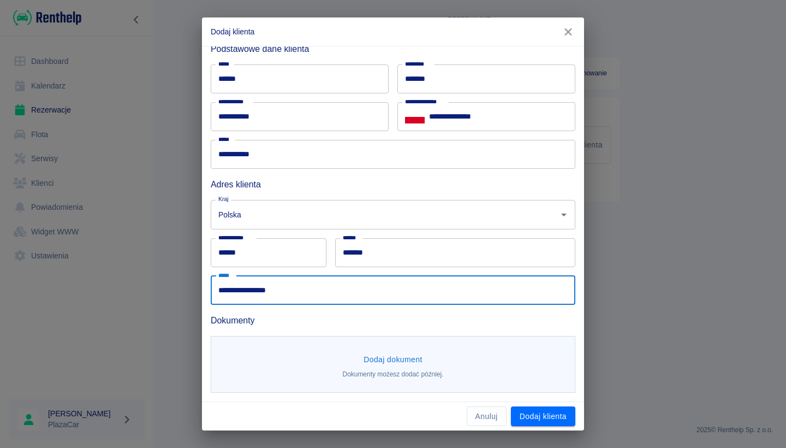
scroll to position [44, 0]
type input "**********"
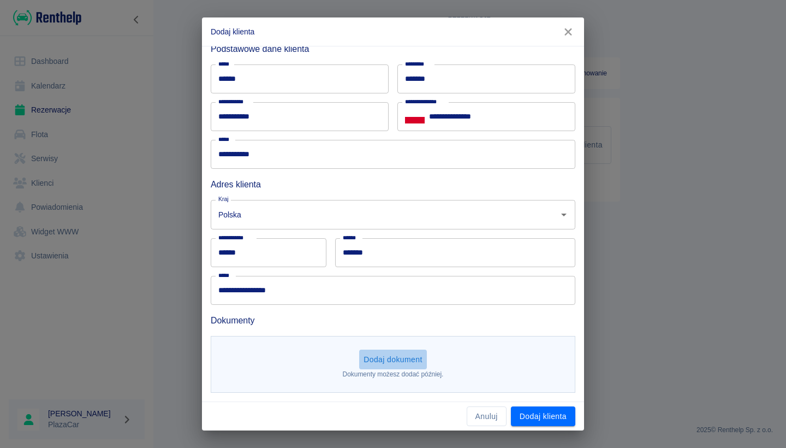
click at [383, 351] on button "Dodaj dokument" at bounding box center [393, 359] width 68 height 20
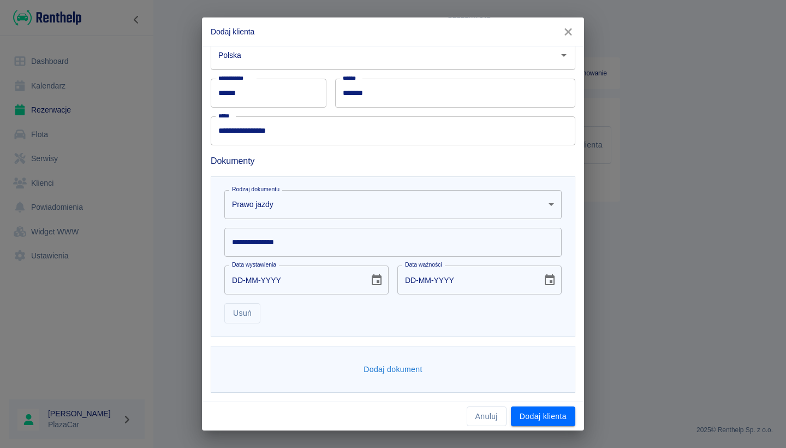
scroll to position [203, 0]
click at [317, 244] on input "**********" at bounding box center [392, 242] width 337 height 29
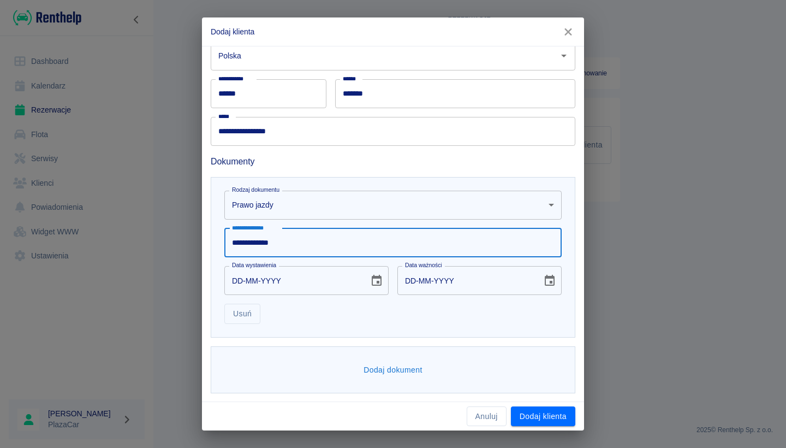
type input "**********"
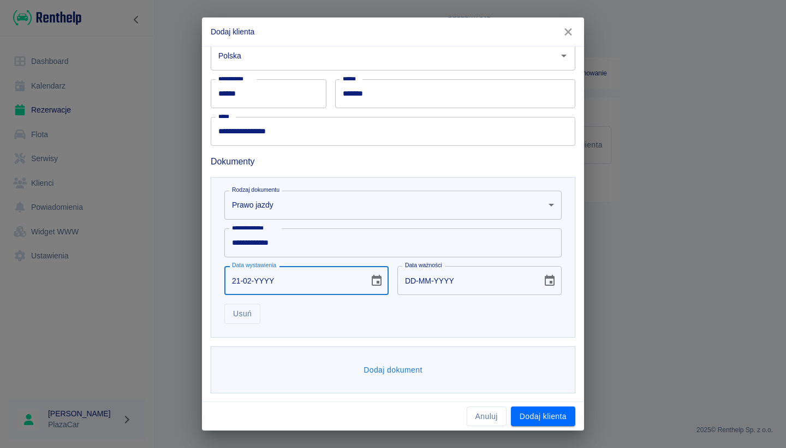
type input "21-02-0002"
type input "21-02-0012"
type input "21-02-0020"
type input "21-02-0030"
type input "21-02-0201"
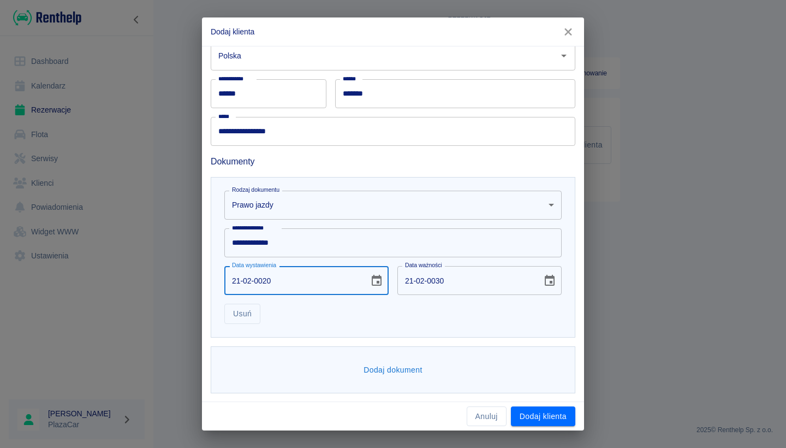
type input "21-02-0211"
type input "21-02-2012"
type input "21-02-2022"
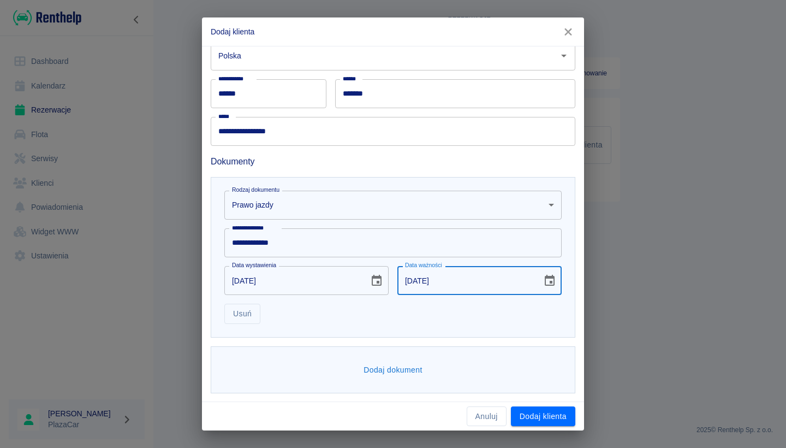
type input "DD-MM-YYYY"
click at [394, 371] on button "Dodaj dokument" at bounding box center [393, 370] width 68 height 20
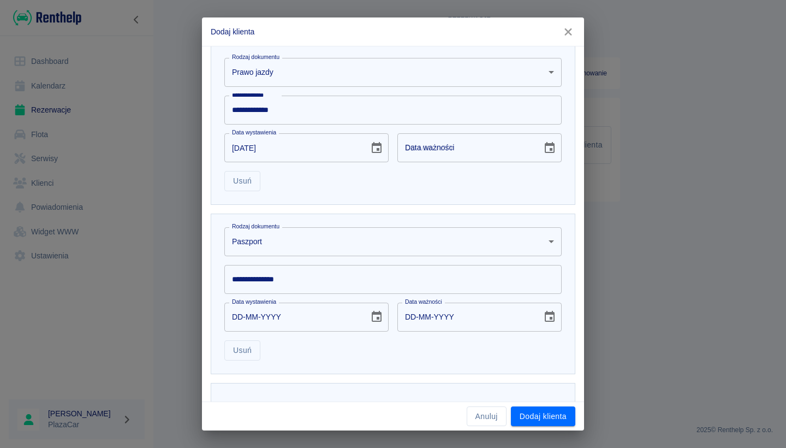
scroll to position [347, 0]
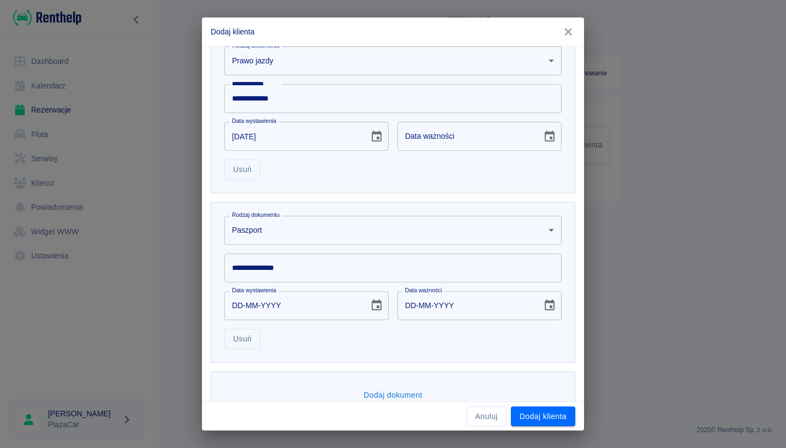
click at [358, 239] on body "**********" at bounding box center [393, 224] width 786 height 448
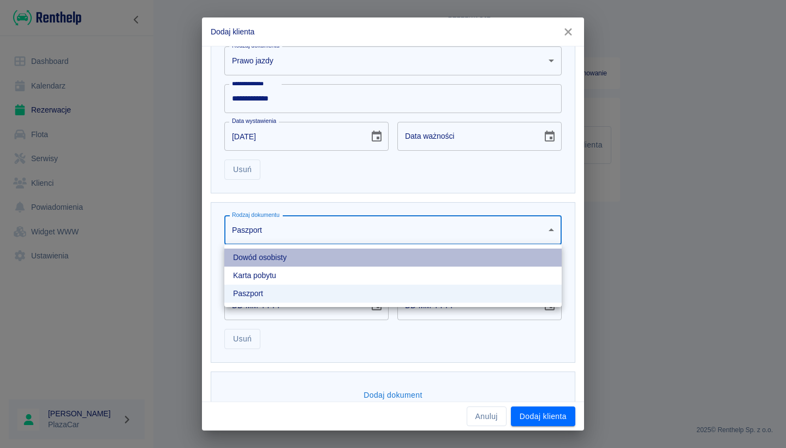
click at [341, 258] on li "Dowód osobisty" at bounding box center [392, 257] width 337 height 18
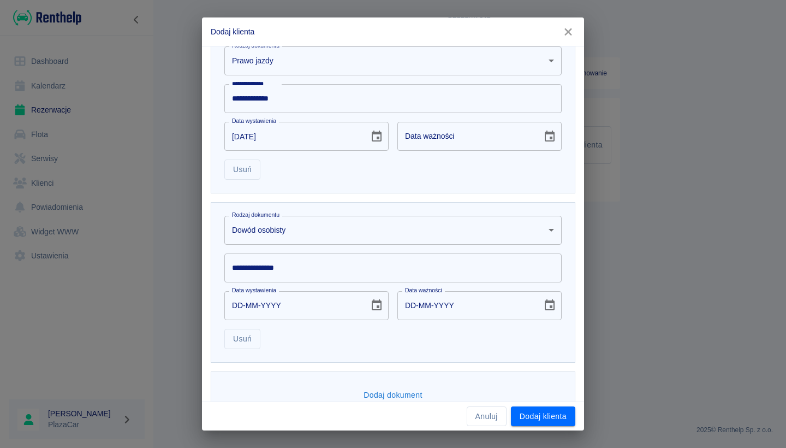
click at [328, 277] on input "**********" at bounding box center [392, 267] width 337 height 29
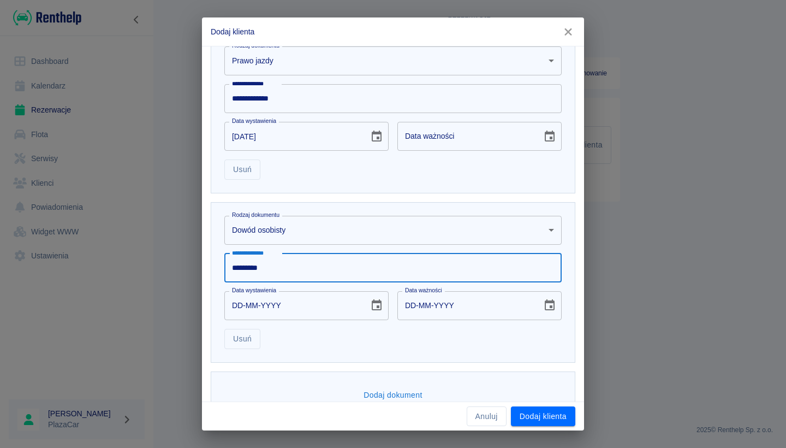
type input "*********"
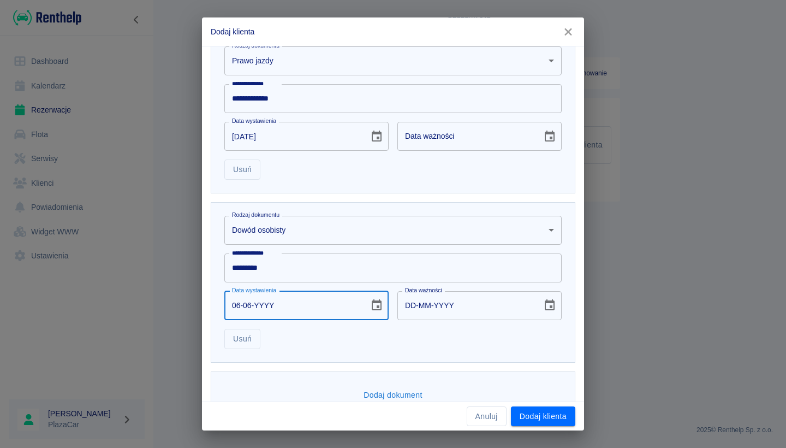
type input "06-06-0002"
type input "06-06-0012"
type input "06-06-0020"
type input "06-06-0030"
type input "06-06-0202"
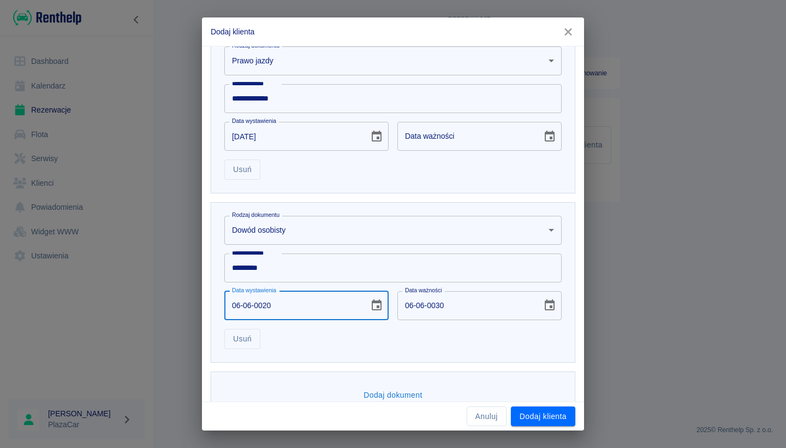
type input "06-06-0212"
type input "06-06-2025"
type input "06-06-2035"
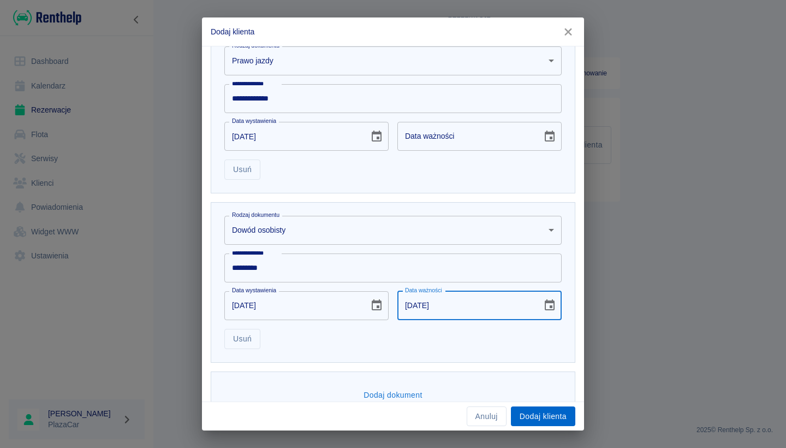
click at [536, 412] on button "Dodaj klienta" at bounding box center [543, 416] width 64 height 20
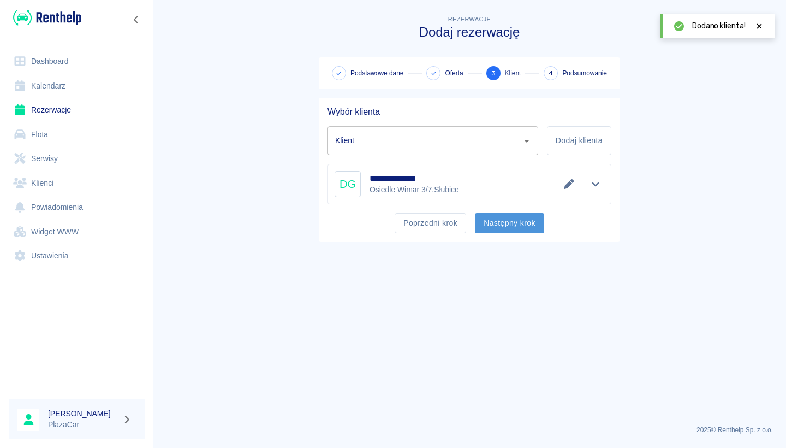
click at [507, 227] on button "Następny krok" at bounding box center [509, 223] width 69 height 20
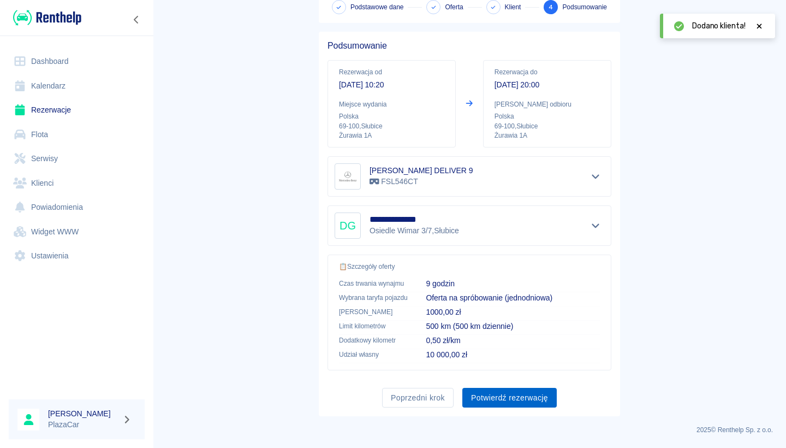
click at [497, 393] on button "Potwierdź rezerwację" at bounding box center [510, 398] width 94 height 20
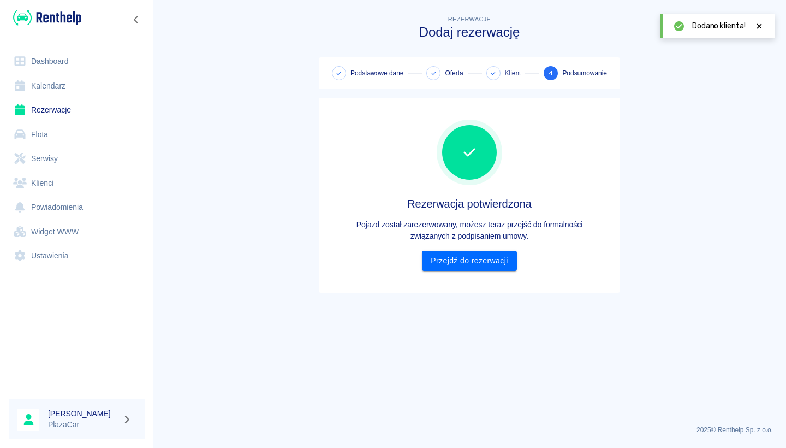
scroll to position [0, 0]
click at [474, 255] on link "Przejdź do rezerwacji" at bounding box center [469, 261] width 94 height 20
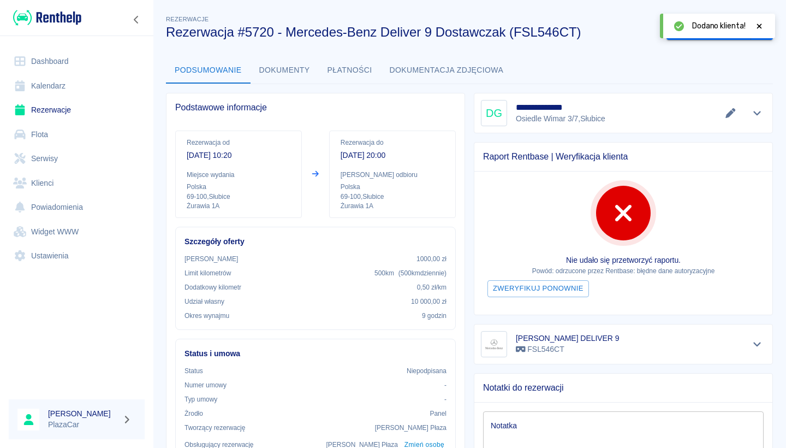
click at [106, 105] on link "Rezerwacje" at bounding box center [77, 110] width 136 height 25
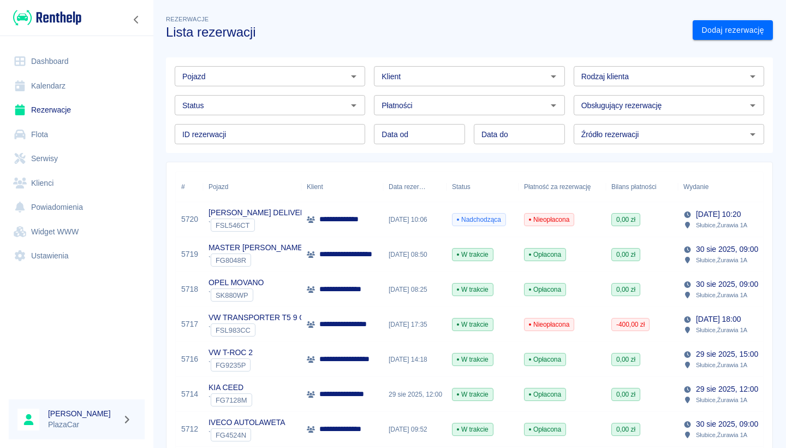
click at [382, 226] on div "**********" at bounding box center [342, 219] width 82 height 35
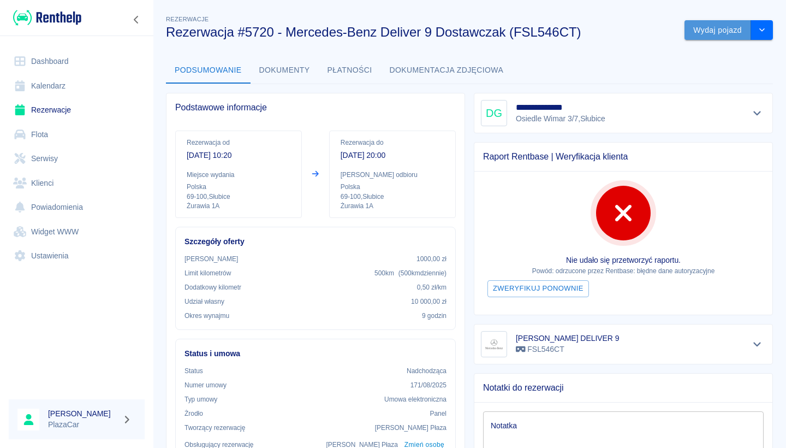
click at [698, 34] on button "Wydaj pojazd" at bounding box center [718, 30] width 67 height 20
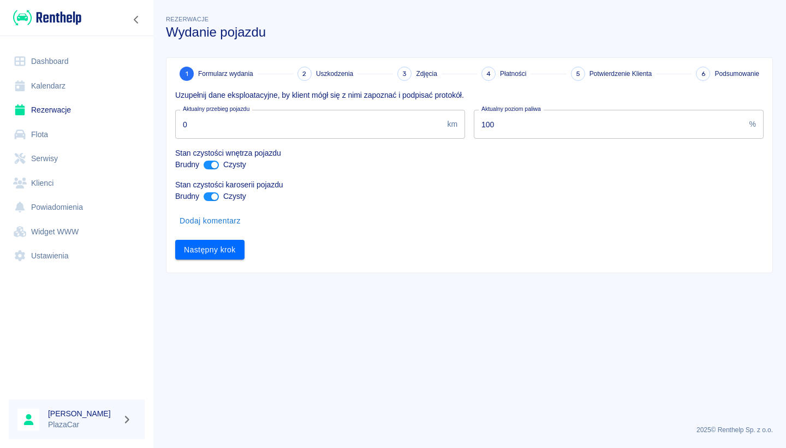
click at [282, 135] on input "0" at bounding box center [309, 124] width 268 height 29
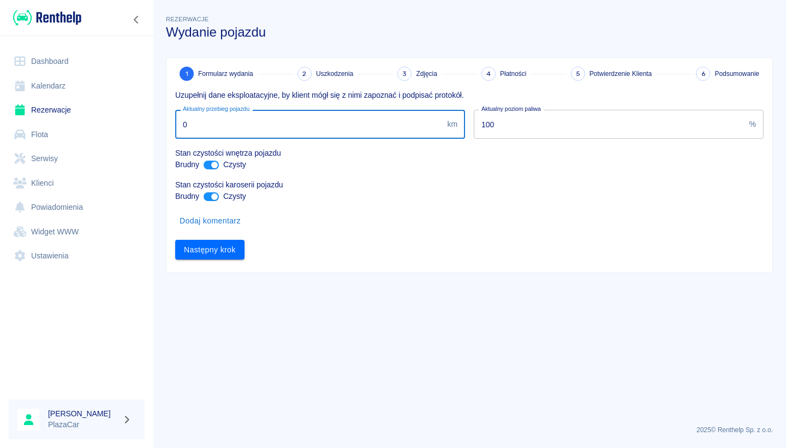
click at [282, 135] on input "0" at bounding box center [309, 124] width 268 height 29
type input "10"
click at [227, 241] on button "Następny krok" at bounding box center [209, 250] width 69 height 20
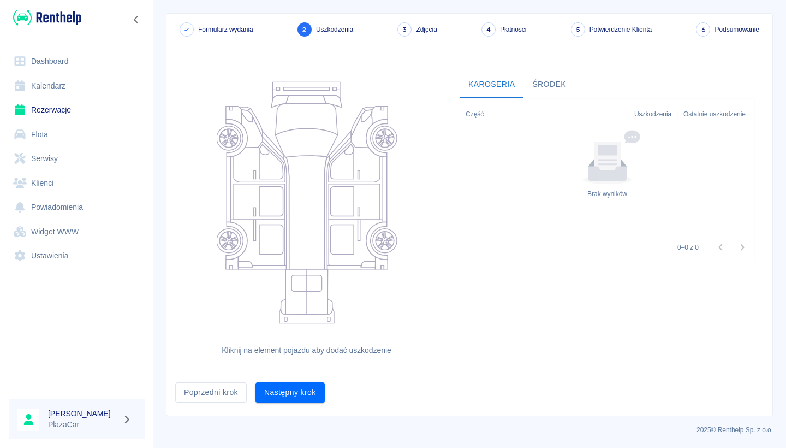
scroll to position [44, 0]
click at [288, 390] on button "Następny krok" at bounding box center [290, 393] width 69 height 20
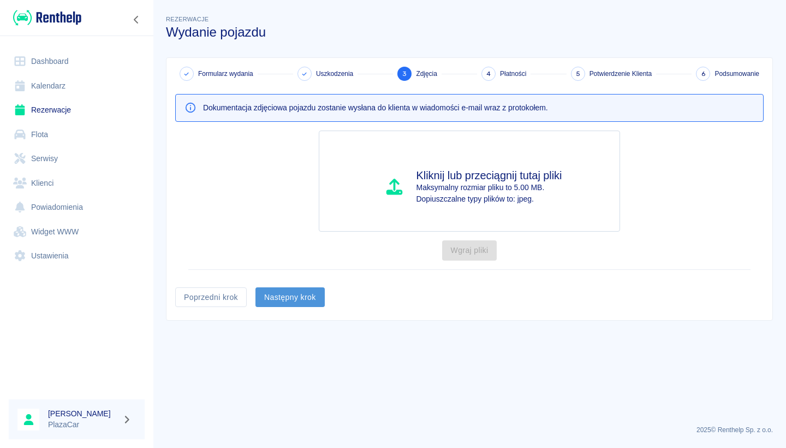
click at [299, 297] on button "Następny krok" at bounding box center [290, 297] width 69 height 20
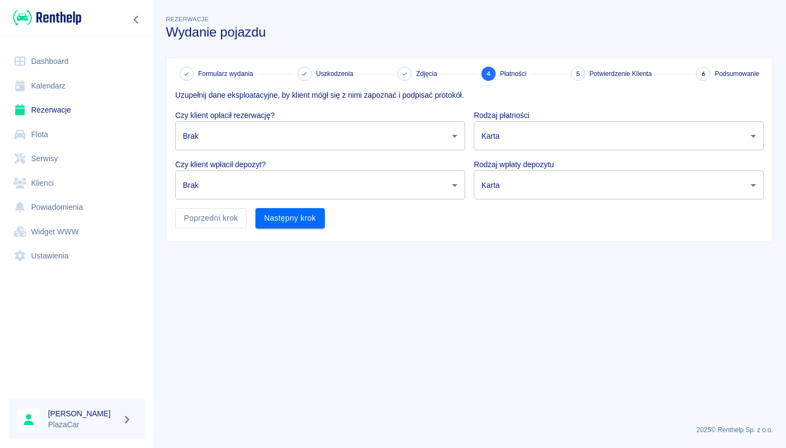
click at [317, 132] on body "Używamy plików Cookies, by zapewnić Ci najlepsze możliwe doświadczenie. Aby dow…" at bounding box center [393, 224] width 786 height 448
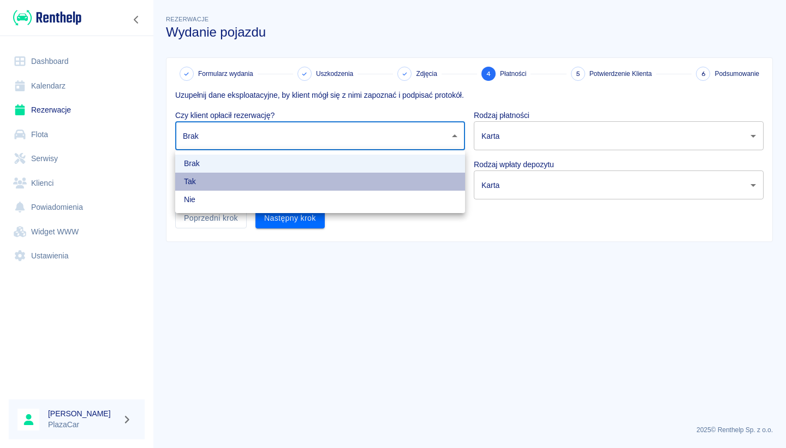
click at [280, 177] on li "Tak" at bounding box center [320, 182] width 290 height 18
type input "true"
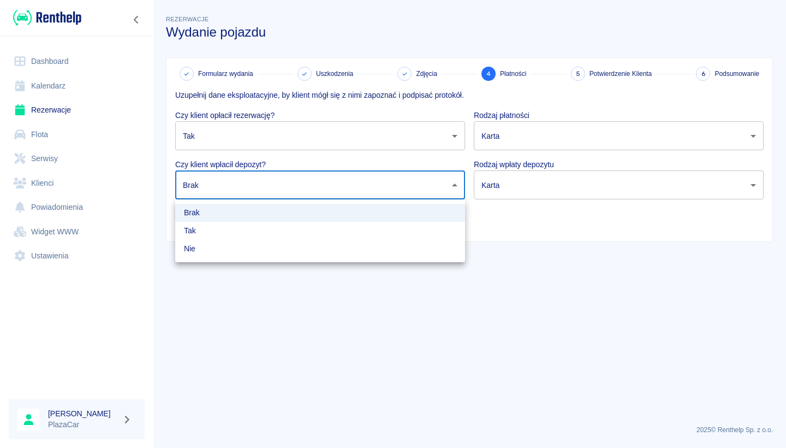
click at [279, 182] on body "Używamy plików Cookies, by zapewnić Ci najlepsze możliwe doświadczenie. Aby dow…" at bounding box center [393, 224] width 786 height 448
click at [262, 227] on li "Tak" at bounding box center [320, 231] width 290 height 18
type input "true"
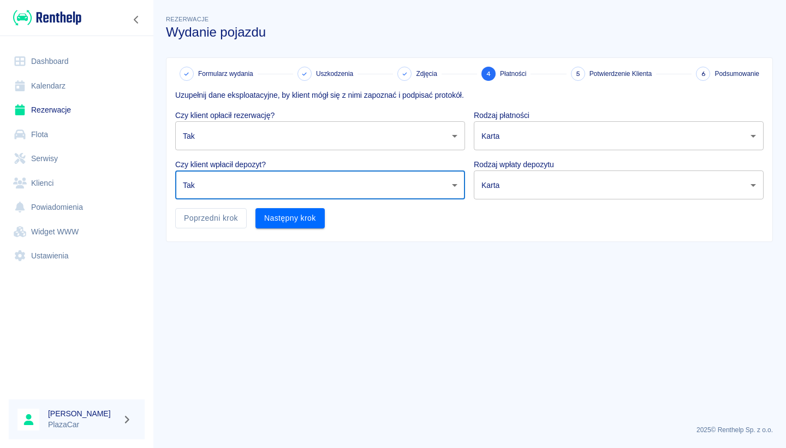
click at [523, 140] on body "Używamy plików Cookies, by zapewnić Ci najlepsze możliwe doświadczenie. Aby dow…" at bounding box center [393, 224] width 786 height 448
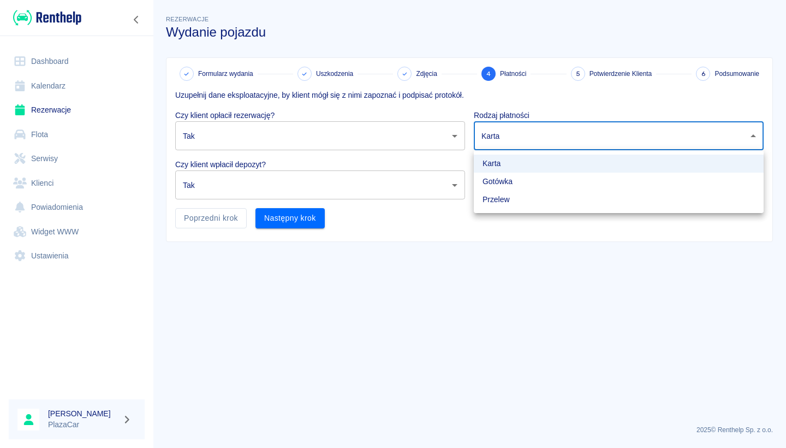
click at [524, 185] on li "Gotówka" at bounding box center [619, 182] width 290 height 18
type input "cash"
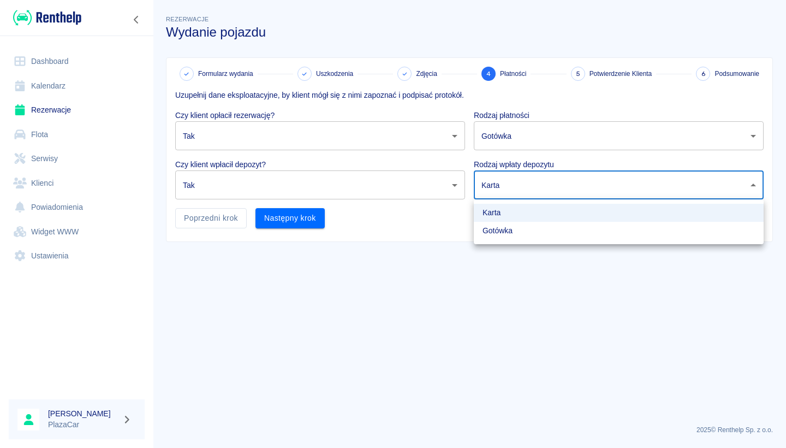
click at [524, 193] on body "Używamy plików Cookies, by zapewnić Ci najlepsze możliwe doświadczenie. Aby dow…" at bounding box center [393, 224] width 786 height 448
click at [517, 228] on li "Gotówka" at bounding box center [619, 231] width 290 height 18
type input "cash"
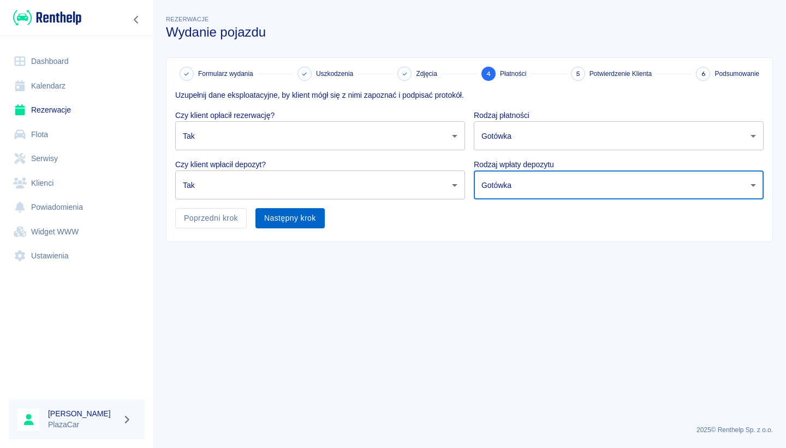
click at [277, 220] on button "Następny krok" at bounding box center [290, 218] width 69 height 20
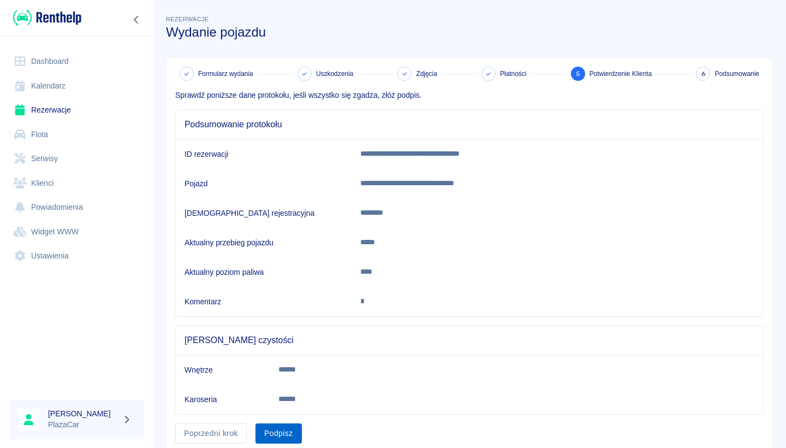
click at [277, 432] on button "Podpisz" at bounding box center [279, 433] width 46 height 20
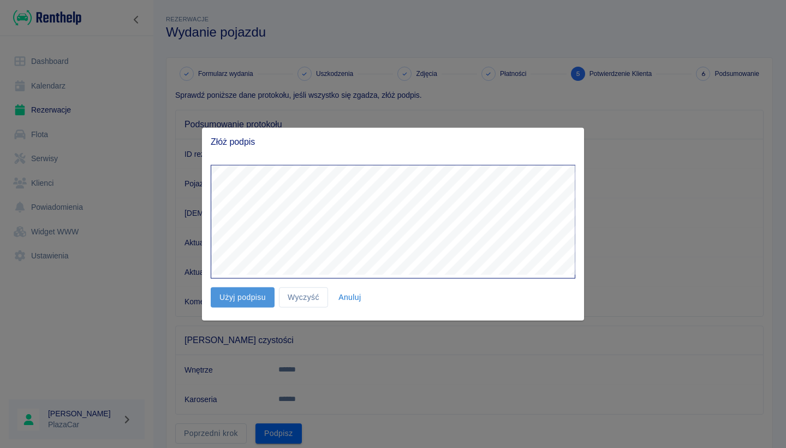
click at [250, 299] on button "Użyj podpisu" at bounding box center [243, 297] width 64 height 20
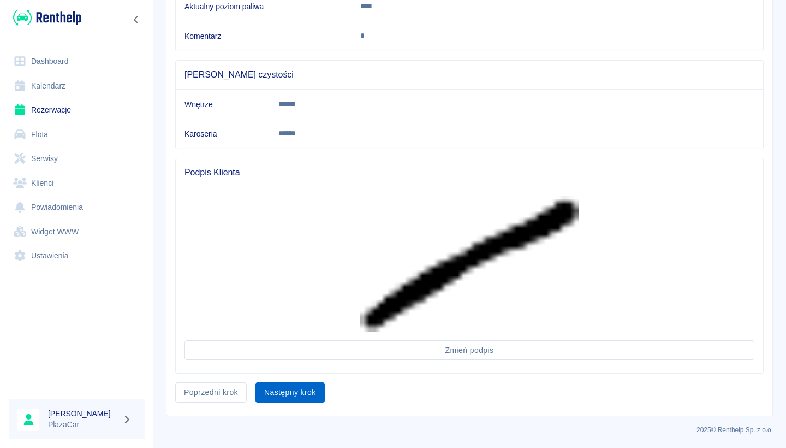
click at [295, 383] on button "Następny krok" at bounding box center [290, 392] width 69 height 20
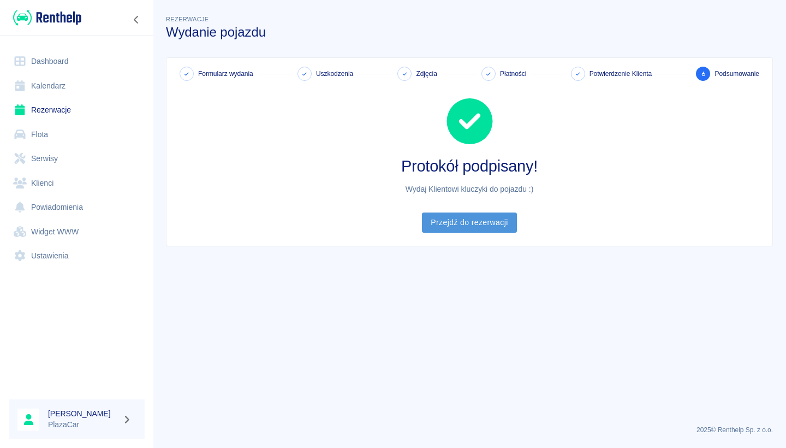
click at [476, 218] on link "Przejdź do rezerwacji" at bounding box center [469, 222] width 94 height 20
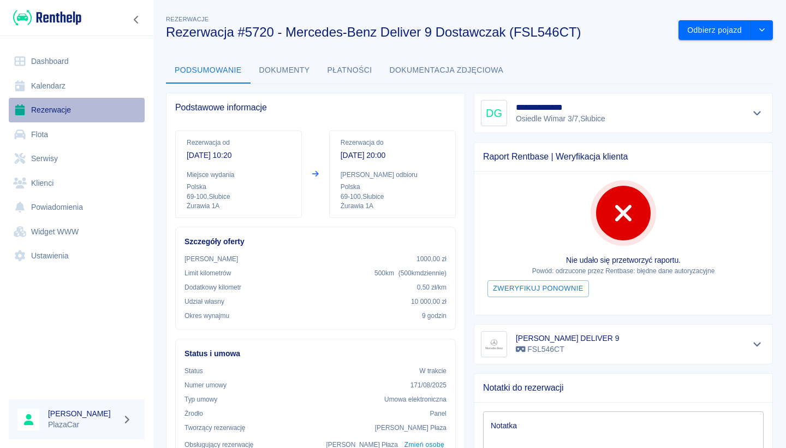
click at [88, 102] on link "Rezerwacje" at bounding box center [77, 110] width 136 height 25
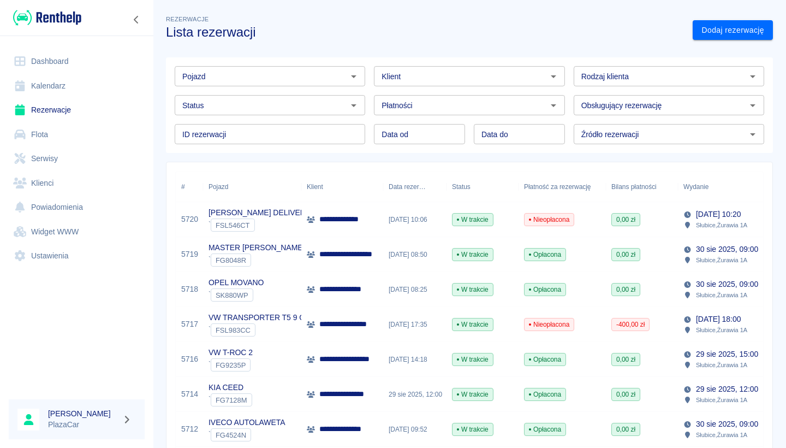
click at [444, 211] on div "[DATE] 10:06" at bounding box center [414, 219] width 63 height 35
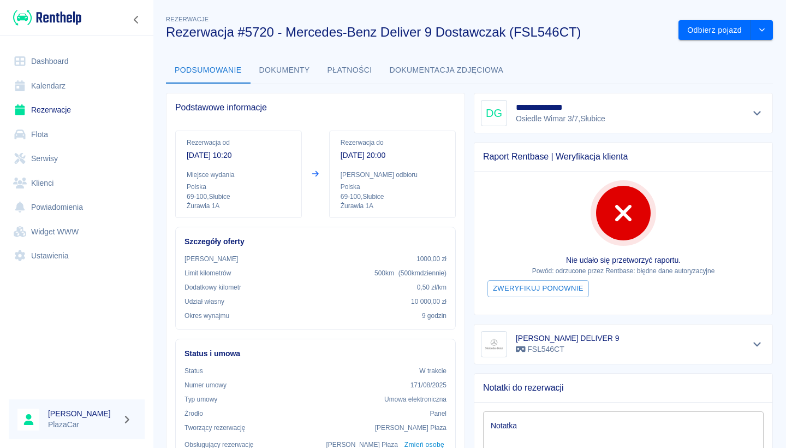
click at [359, 73] on button "Płatności" at bounding box center [350, 70] width 62 height 26
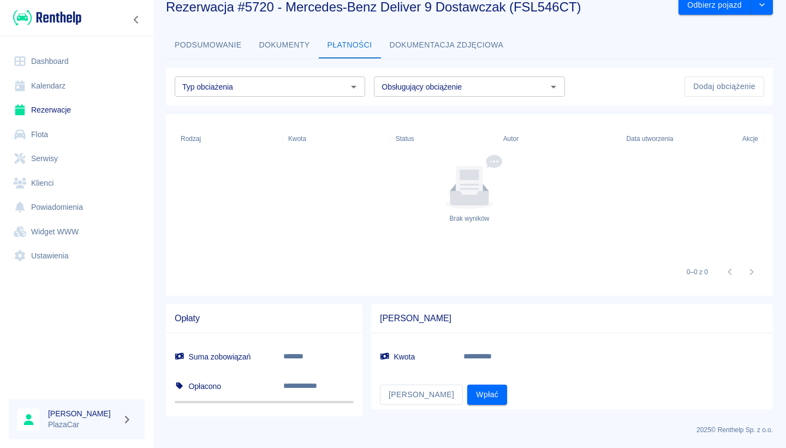
scroll to position [25, 0]
click at [467, 388] on button "Wpłać" at bounding box center [487, 394] width 40 height 20
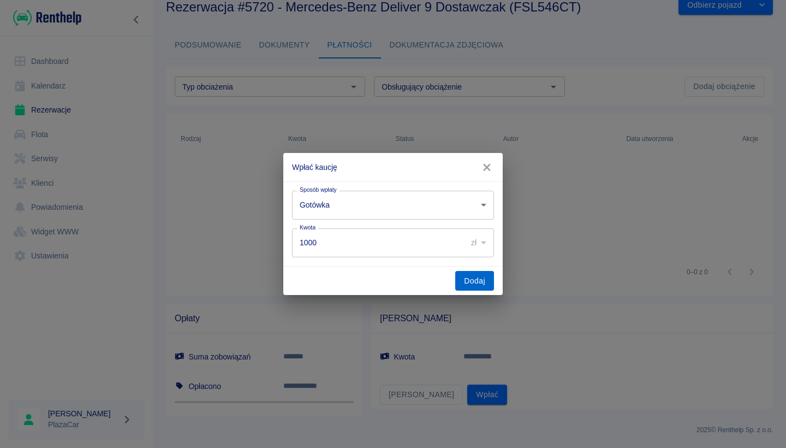
click at [464, 273] on button "Dodaj" at bounding box center [474, 281] width 39 height 20
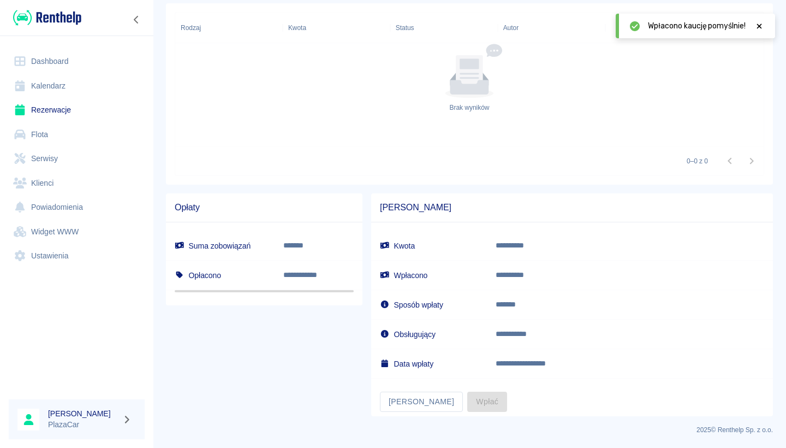
scroll to position [135, 0]
click at [72, 122] on link "Flota" at bounding box center [77, 134] width 136 height 25
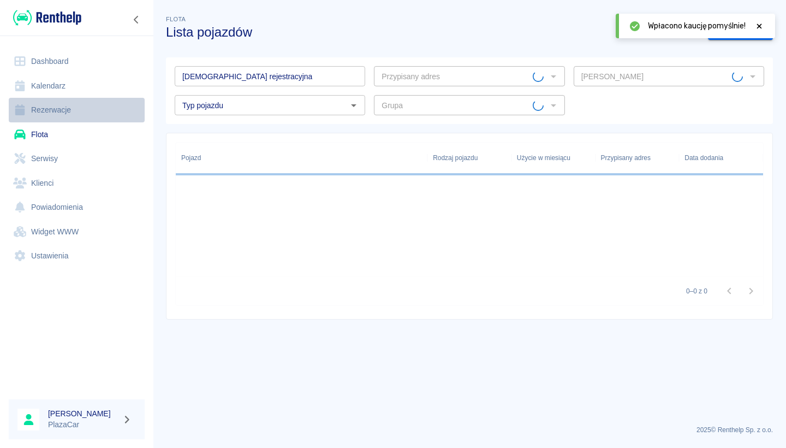
click at [76, 110] on link "Rezerwacje" at bounding box center [77, 110] width 136 height 25
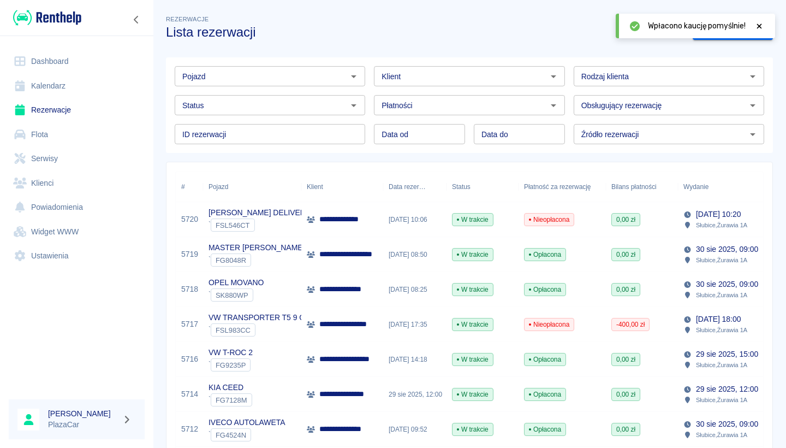
click at [447, 220] on div "W trakcie" at bounding box center [483, 219] width 72 height 35
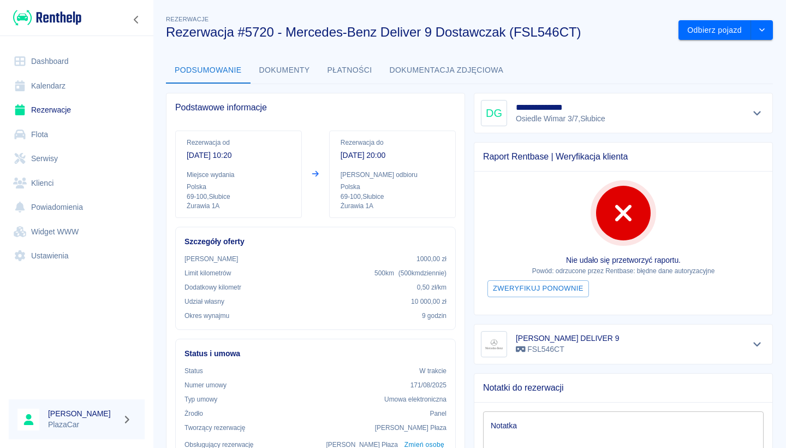
click at [359, 74] on button "Płatności" at bounding box center [350, 70] width 62 height 26
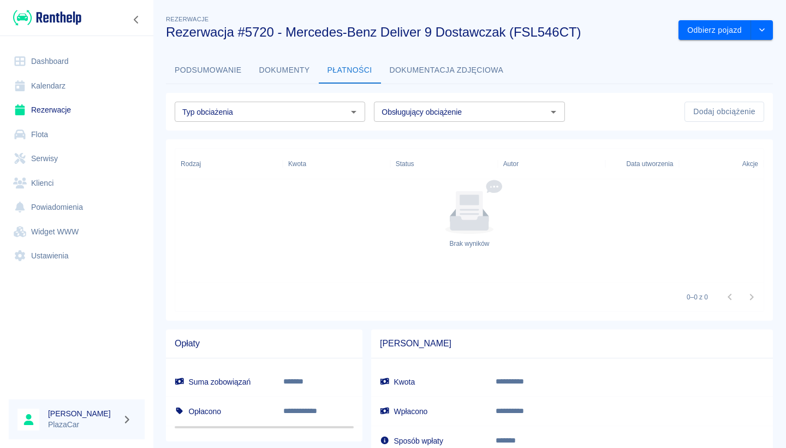
click at [68, 109] on link "Rezerwacje" at bounding box center [77, 110] width 136 height 25
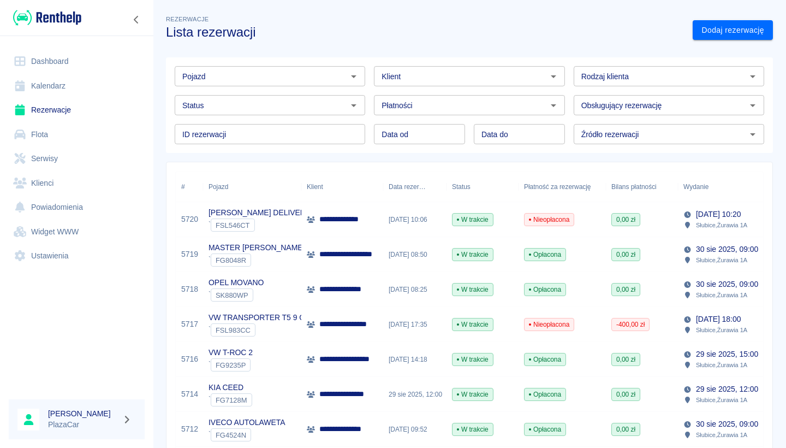
click at [312, 231] on div "**********" at bounding box center [342, 219] width 82 height 35
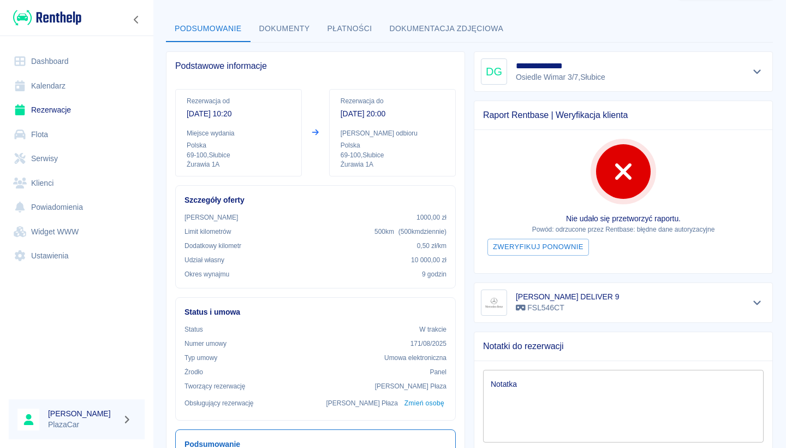
scroll to position [78, 0]
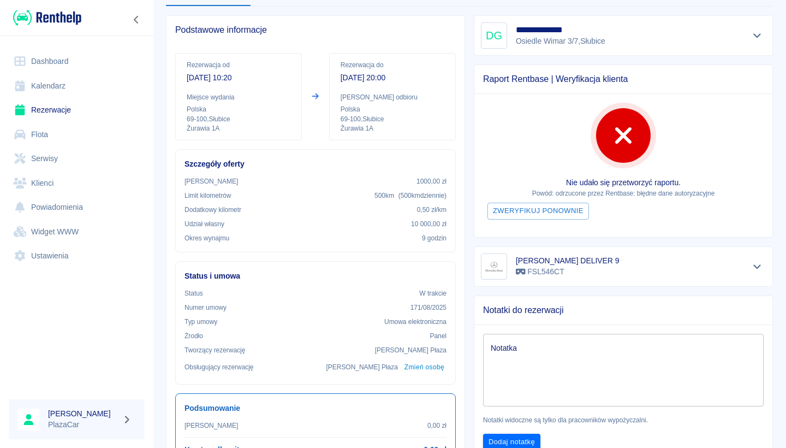
click at [50, 106] on link "Rezerwacje" at bounding box center [77, 110] width 136 height 25
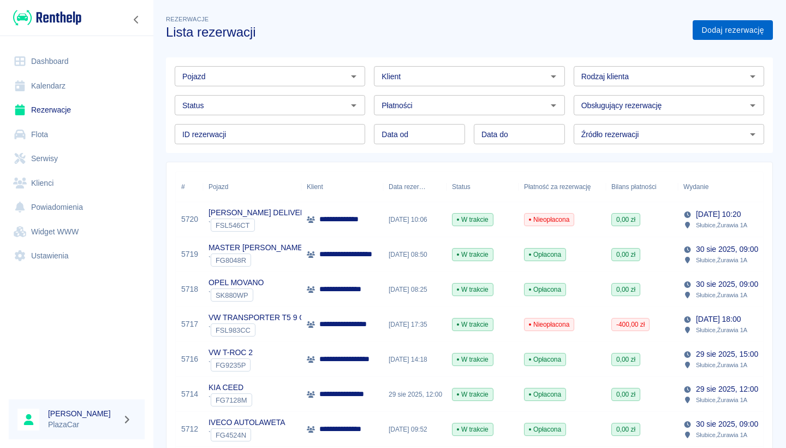
click at [713, 34] on link "Dodaj rezerwację" at bounding box center [733, 30] width 80 height 20
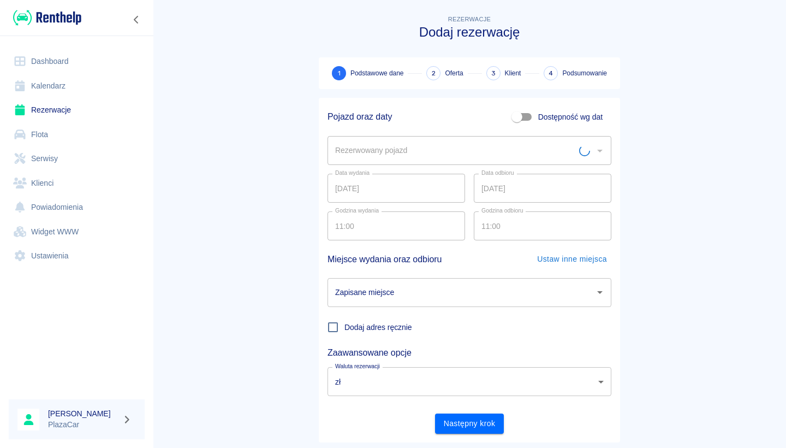
click at [417, 152] on input "Rezerwowany pojazd" at bounding box center [456, 150] width 247 height 19
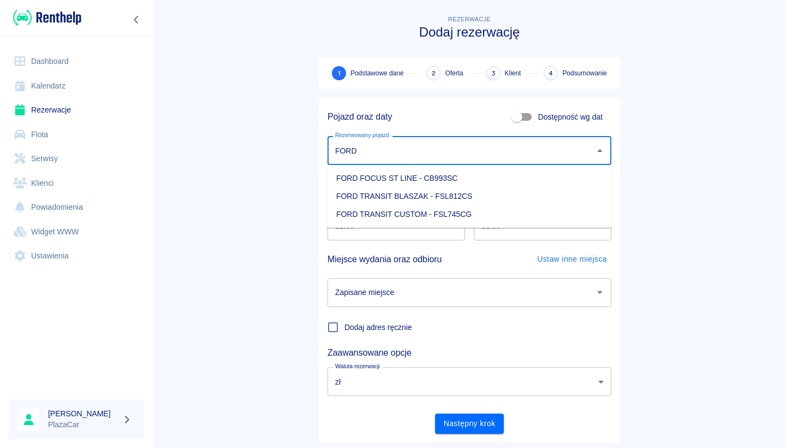
click at [434, 194] on li "FORD TRANSIT BLASZAK - FSL812CS" at bounding box center [470, 196] width 284 height 18
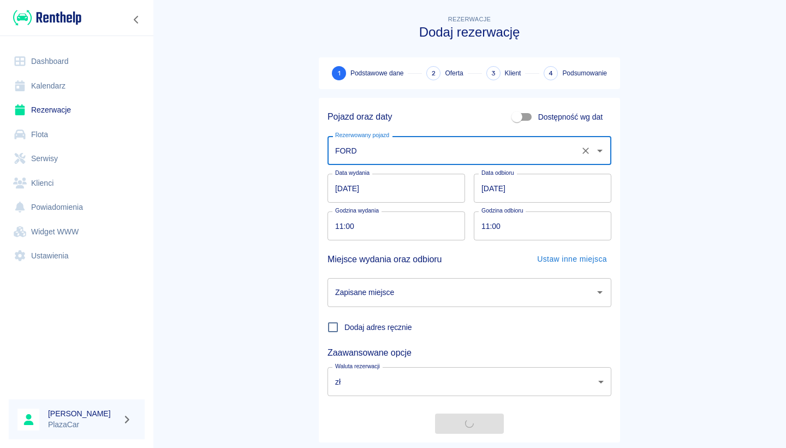
type input "FORD TRANSIT BLASZAK - FSL812CS"
click at [502, 186] on input "[DATE]" at bounding box center [543, 188] width 138 height 29
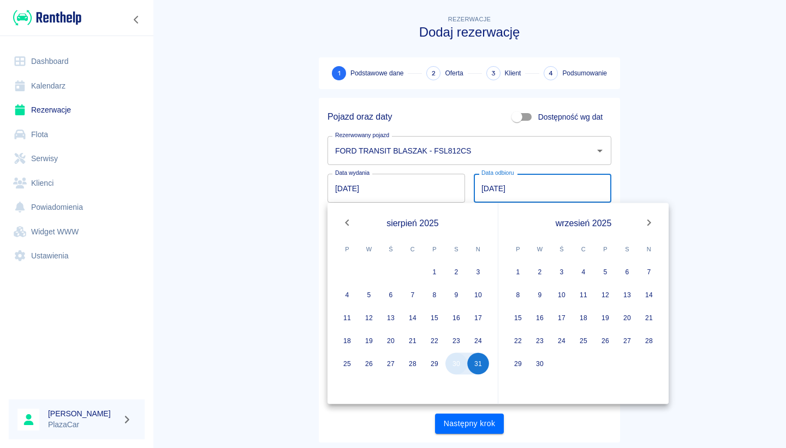
click at [451, 359] on button "30" at bounding box center [457, 364] width 22 height 22
click at [452, 363] on button "30" at bounding box center [457, 364] width 22 height 22
type input "[DATE]"
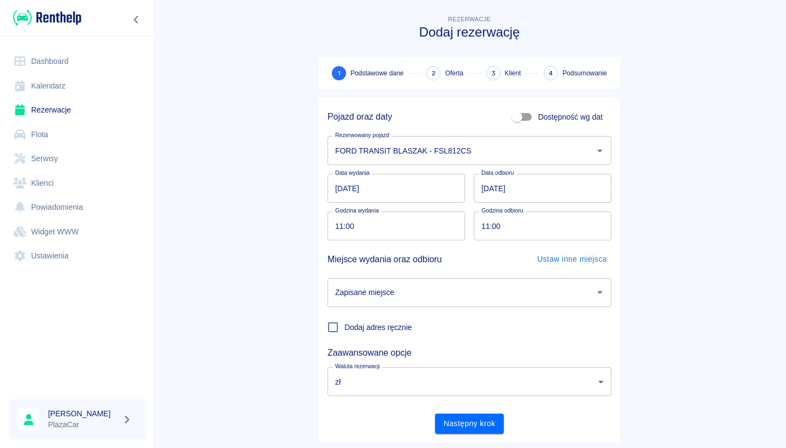
click at [384, 220] on input "11:00" at bounding box center [393, 225] width 130 height 29
type input "10:30"
click at [481, 232] on input "20:mm" at bounding box center [539, 225] width 130 height 29
click at [487, 227] on input "18:mm" at bounding box center [539, 225] width 130 height 29
type input "20:00"
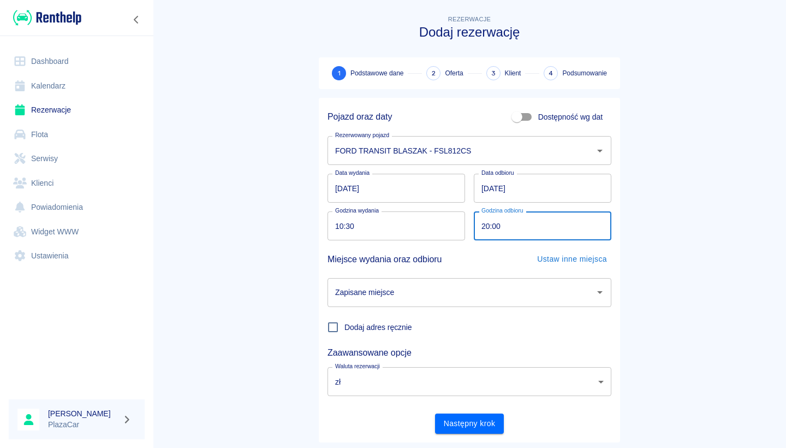
click at [429, 293] on input "Zapisane miejsce" at bounding box center [462, 292] width 258 height 19
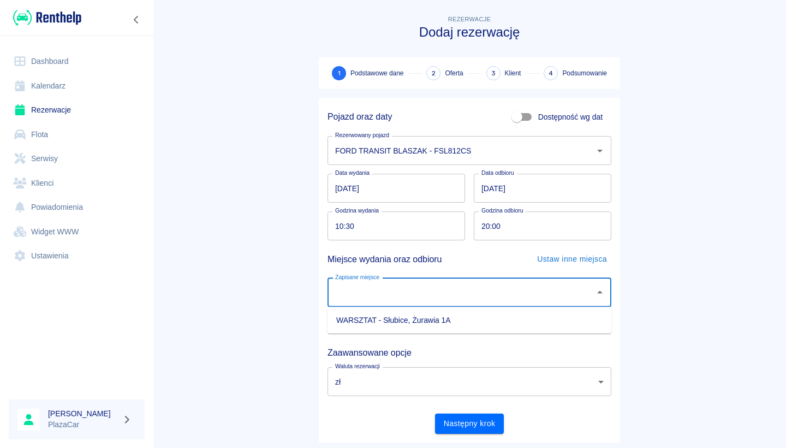
click at [424, 318] on li "WARSZTAT - Słubice, Żurawia 1A" at bounding box center [470, 320] width 284 height 18
type input "WARSZTAT - Słubice, Żurawia 1A"
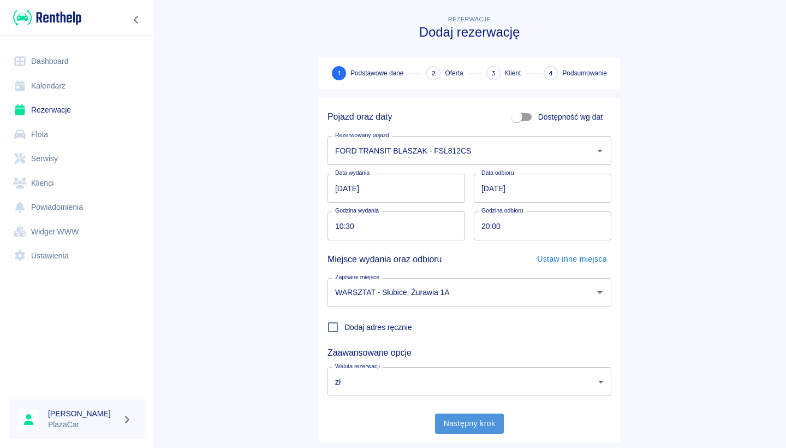
click at [465, 420] on button "Następny krok" at bounding box center [469, 423] width 69 height 20
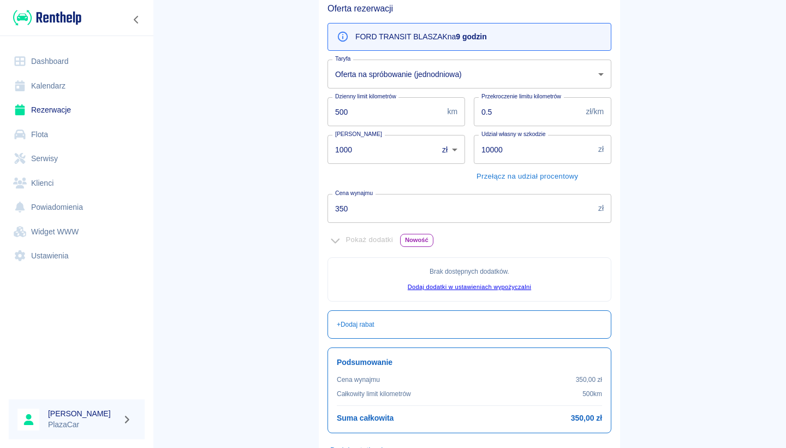
scroll to position [108, 0]
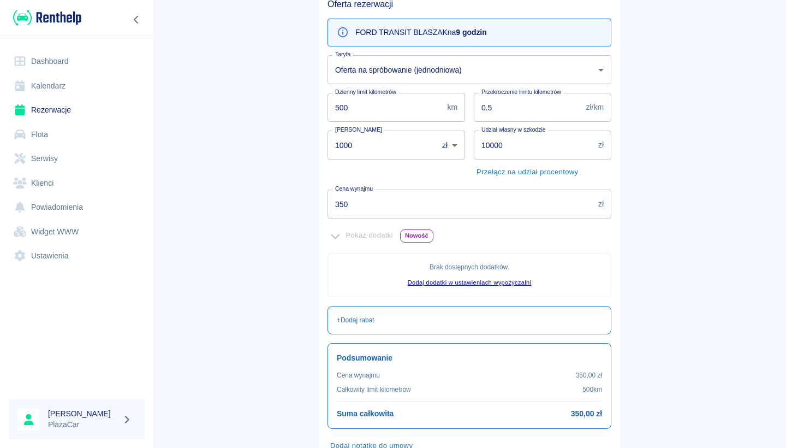
click at [333, 235] on div "Pokaż dodatki Nowość" at bounding box center [470, 235] width 284 height 17
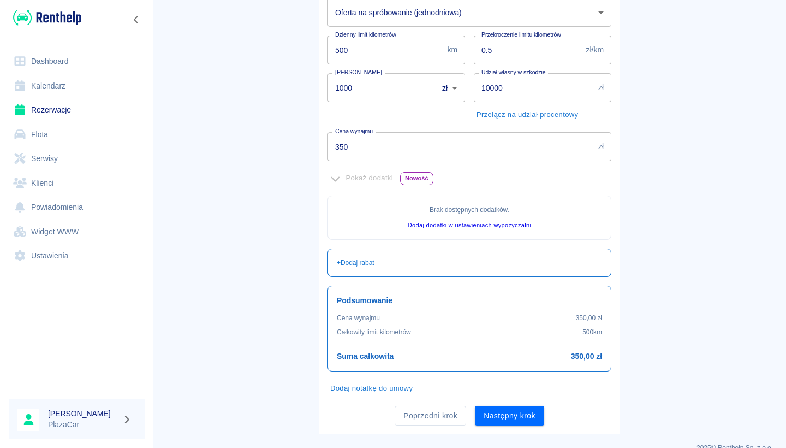
click at [378, 147] on input "350" at bounding box center [461, 146] width 266 height 29
type input "400"
click at [309, 173] on div "Rezerwacje Dodaj rezerwację Podstawowe dane 2 Oferta 3 Klient 4 Podsumowanie Of…" at bounding box center [470, 136] width 328 height 595
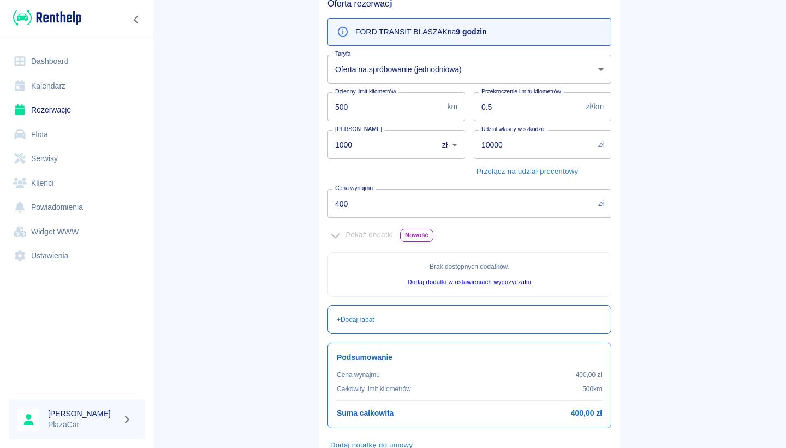
scroll to position [106, 0]
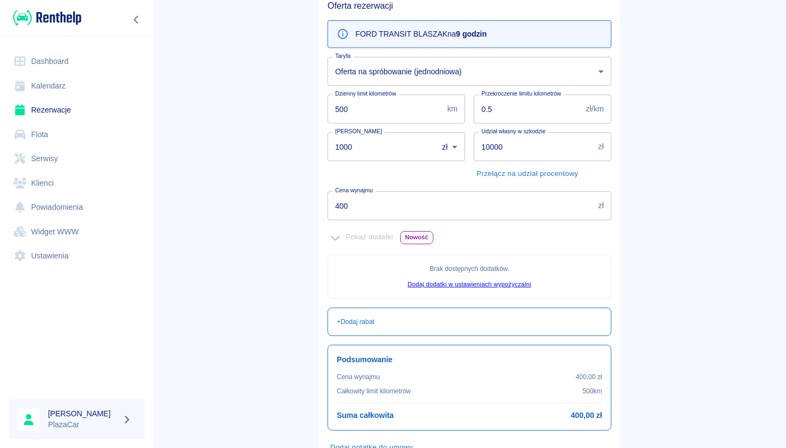
click at [364, 143] on input "1000" at bounding box center [379, 146] width 103 height 29
type input "500"
click at [234, 179] on main "Rezerwacje Dodaj rezerwację Podstawowe dane 2 Oferta 3 Klient 4 Podsumowanie Of…" at bounding box center [469, 200] width 633 height 586
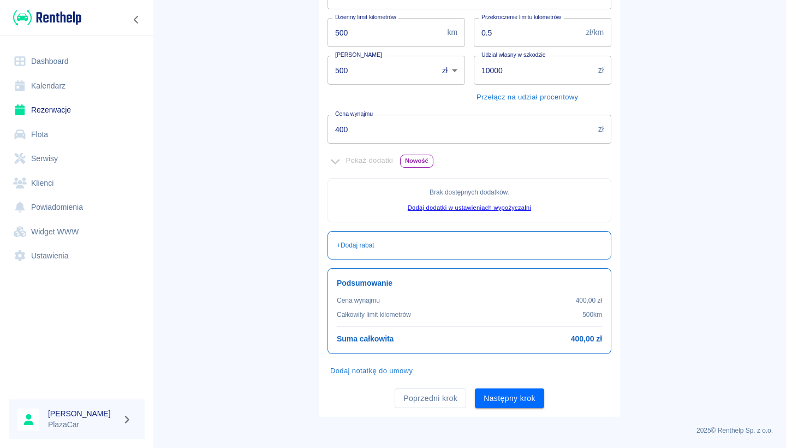
scroll to position [182, 0]
click at [497, 396] on button "Następny krok" at bounding box center [509, 399] width 69 height 20
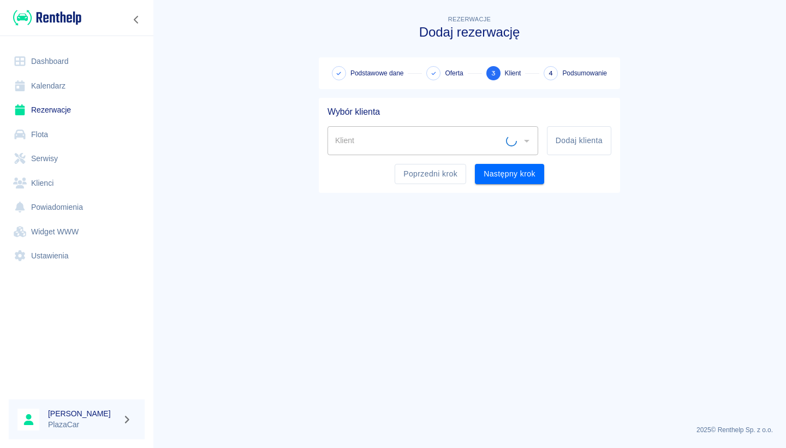
scroll to position [0, 0]
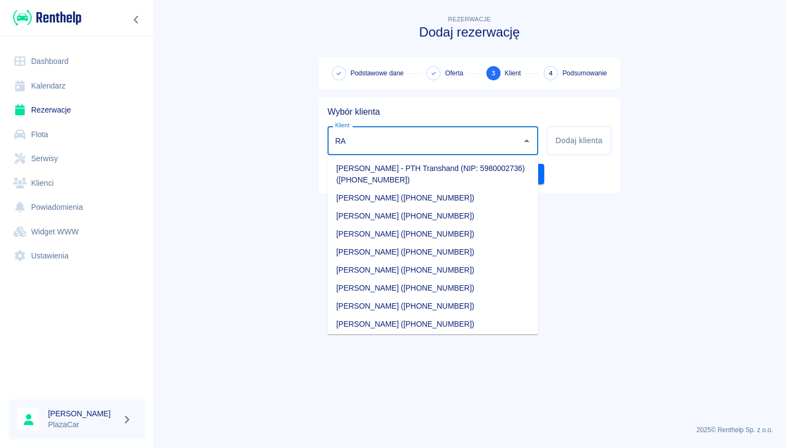
type input "R"
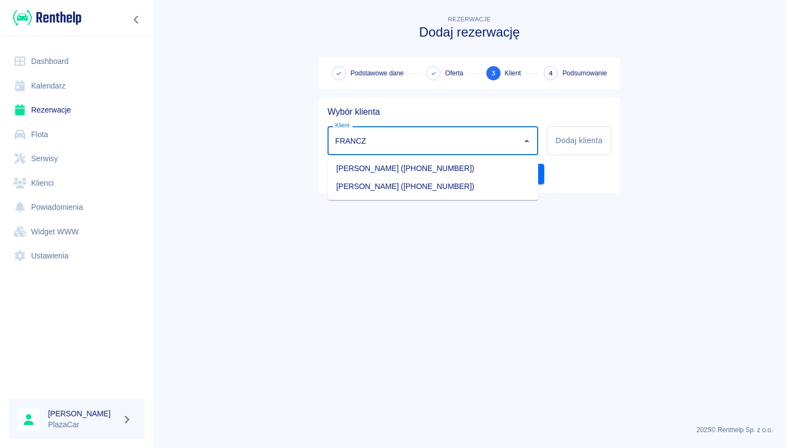
click at [404, 192] on li "Mateusz Franczuk (+48883115997)" at bounding box center [433, 186] width 211 height 18
type input "Mateusz Franczuk (+48883115997)"
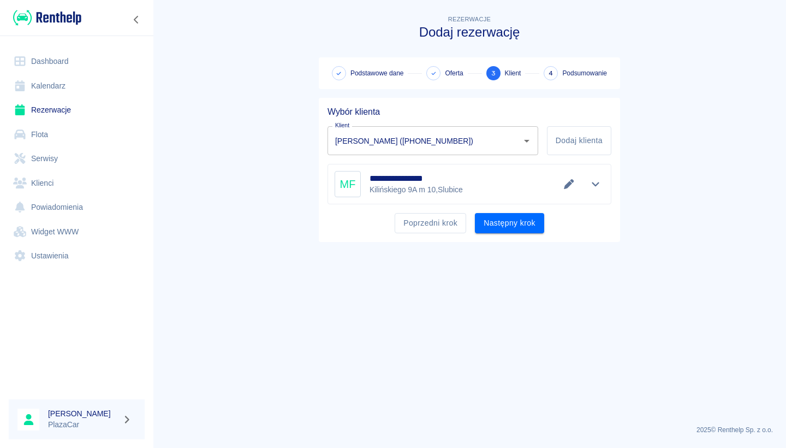
click at [513, 236] on div "**********" at bounding box center [469, 170] width 301 height 144
click at [514, 226] on button "Następny krok" at bounding box center [509, 223] width 69 height 20
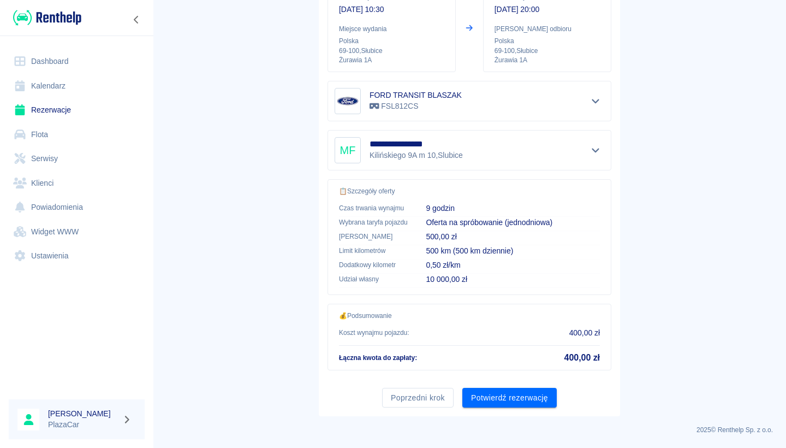
scroll to position [141, 0]
click at [497, 394] on button "Potwierdź rezerwację" at bounding box center [510, 398] width 94 height 20
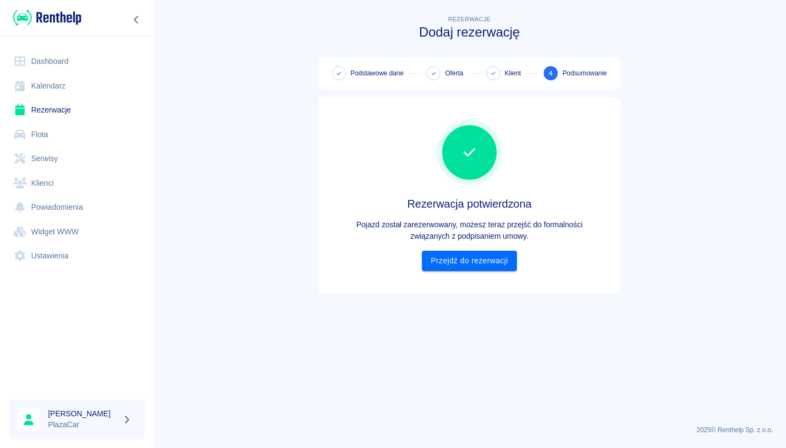
click at [479, 278] on div "Rezerwacja potwierdzona Pojazd został zarezerwowany, możesz teraz przejść do fo…" at bounding box center [470, 194] width 284 height 177
click at [473, 264] on link "Przejdź do rezerwacji" at bounding box center [469, 261] width 94 height 20
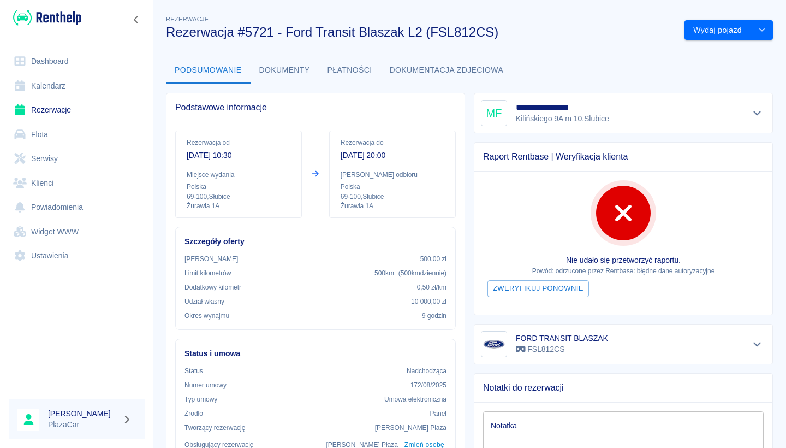
click at [92, 117] on link "Rezerwacje" at bounding box center [77, 110] width 136 height 25
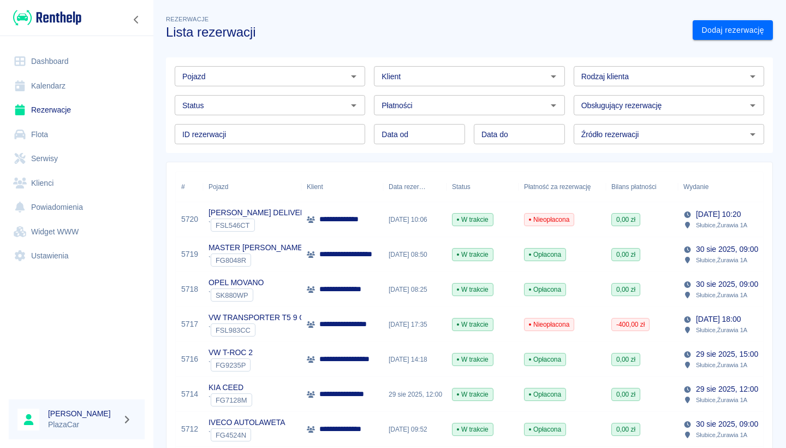
click at [339, 212] on div "**********" at bounding box center [342, 219] width 82 height 35
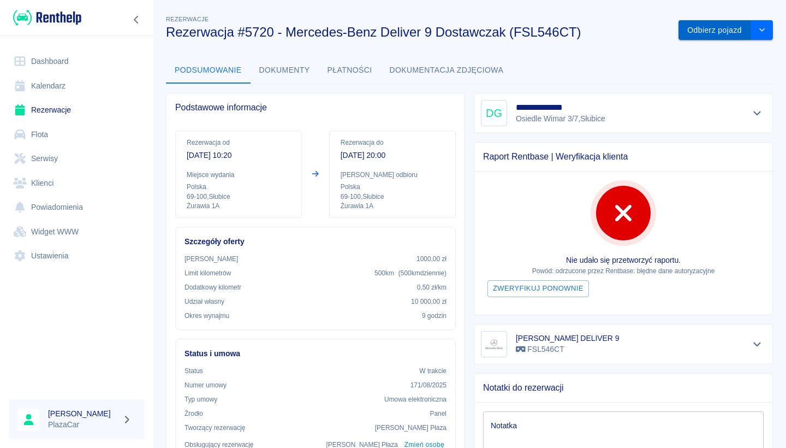
click at [698, 36] on button "Odbierz pojazd" at bounding box center [715, 30] width 73 height 20
click at [73, 113] on link "Rezerwacje" at bounding box center [77, 110] width 136 height 25
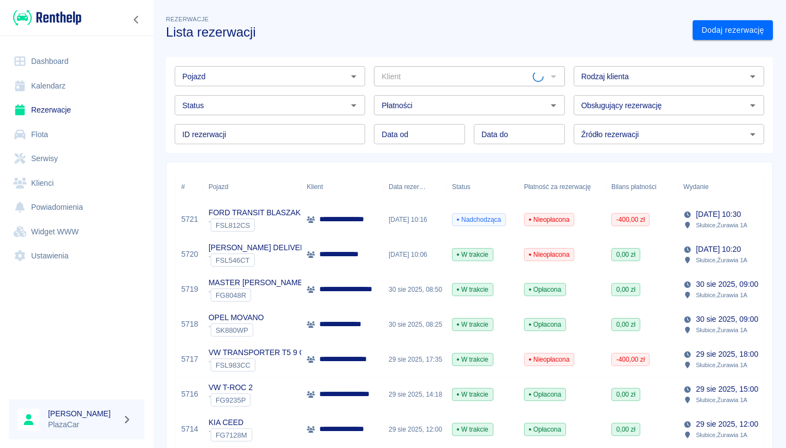
click at [358, 197] on div "Klient" at bounding box center [342, 186] width 71 height 31
click at [357, 208] on div "**********" at bounding box center [342, 219] width 82 height 35
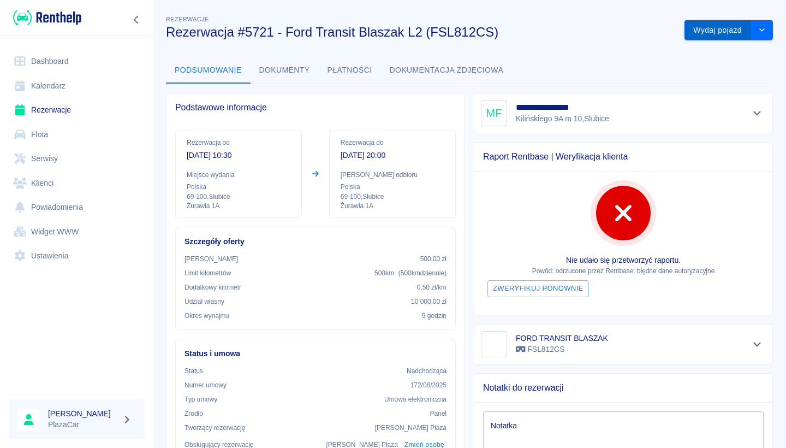
click at [708, 36] on button "Wydaj pojazd" at bounding box center [718, 30] width 67 height 20
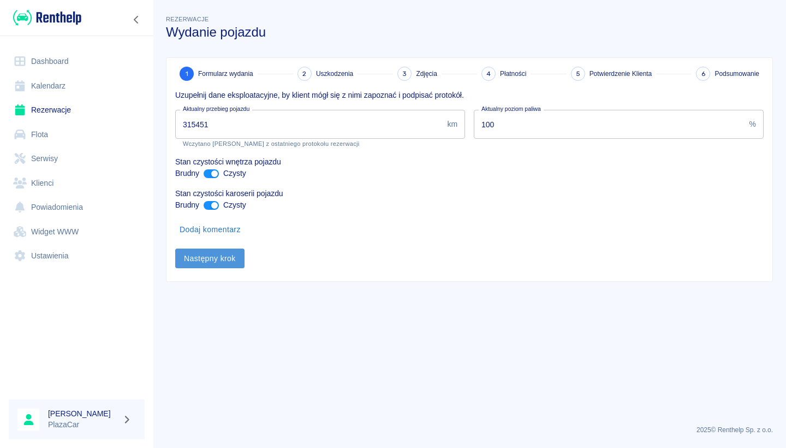
click at [230, 251] on button "Następny krok" at bounding box center [209, 258] width 69 height 20
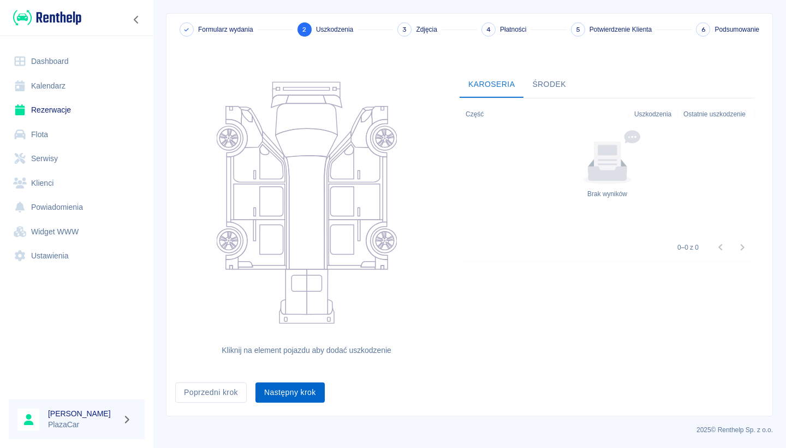
scroll to position [44, 0]
click at [298, 397] on button "Następny krok" at bounding box center [290, 393] width 69 height 20
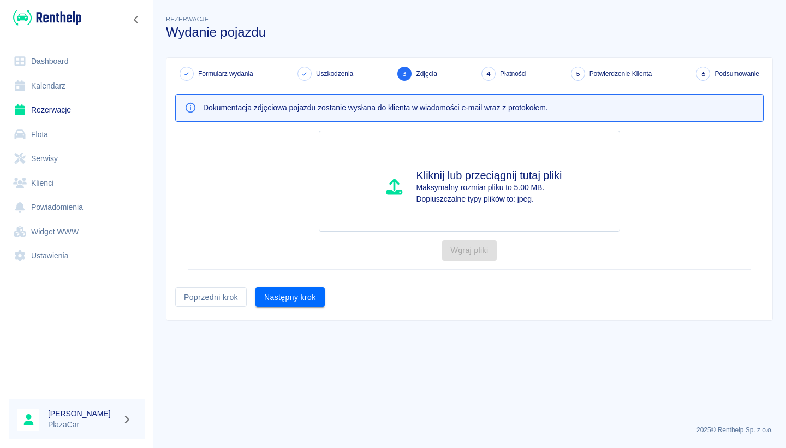
scroll to position [0, 0]
click at [305, 292] on button "Następny krok" at bounding box center [290, 297] width 69 height 20
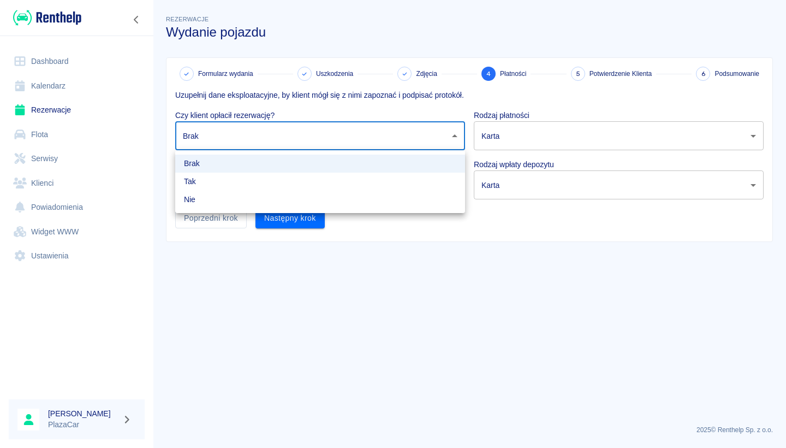
click at [328, 136] on body "Używamy plików Cookies, by zapewnić Ci najlepsze możliwe doświadczenie. Aby dow…" at bounding box center [393, 224] width 786 height 448
click at [310, 179] on li "Tak" at bounding box center [320, 182] width 290 height 18
type input "true"
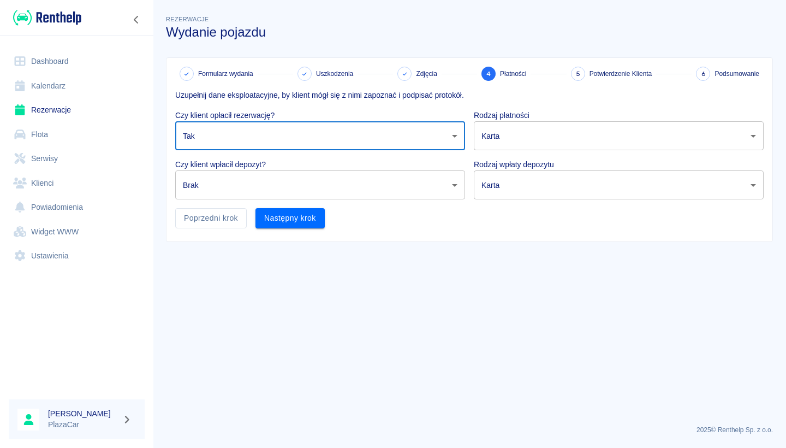
click at [554, 141] on body "Używamy plików Cookies, by zapewnić Ci najlepsze możliwe doświadczenie. Aby dow…" at bounding box center [393, 224] width 786 height 448
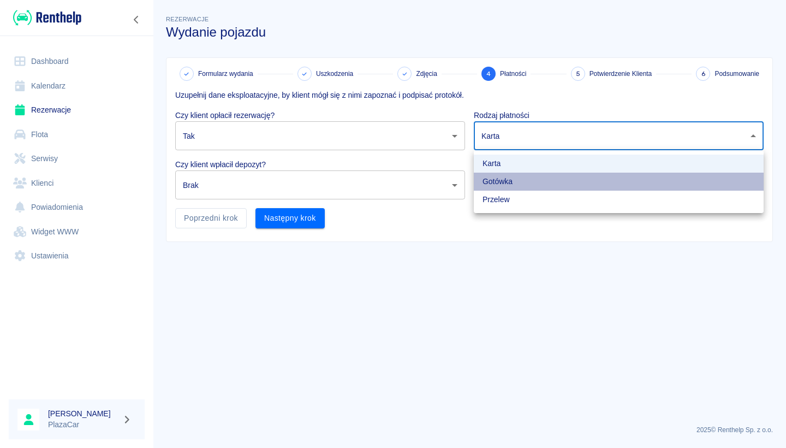
click at [529, 180] on li "Gotówka" at bounding box center [619, 182] width 290 height 18
type input "cash"
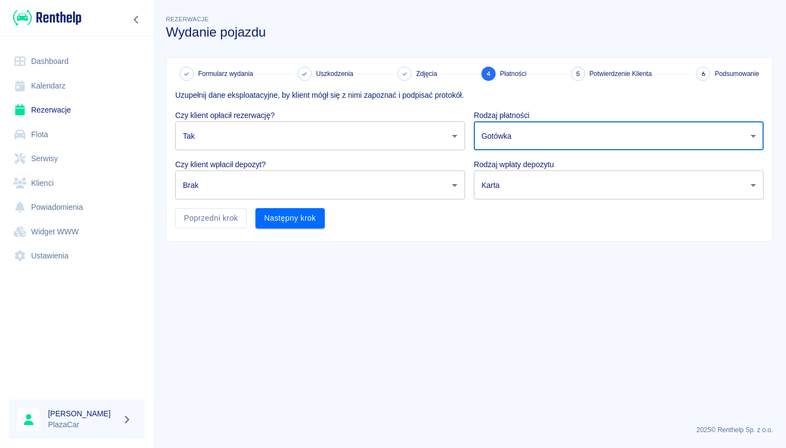
click at [299, 181] on body "Używamy plików Cookies, by zapewnić Ci najlepsze możliwe doświadczenie. Aby dow…" at bounding box center [393, 224] width 786 height 448
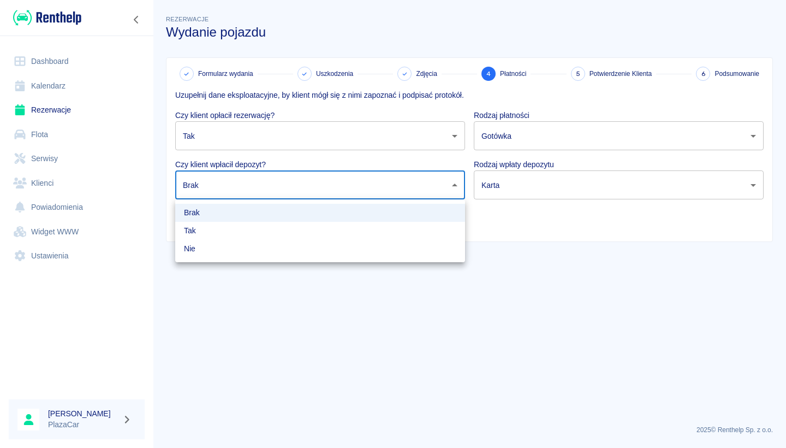
click at [261, 230] on li "Tak" at bounding box center [320, 231] width 290 height 18
type input "true"
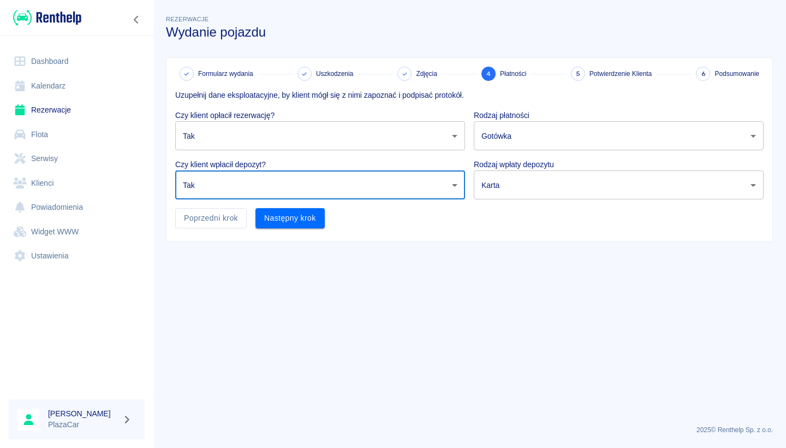
click at [531, 195] on body "Używamy plików Cookies, by zapewnić Ci najlepsze możliwe doświadczenie. Aby dow…" at bounding box center [393, 224] width 786 height 448
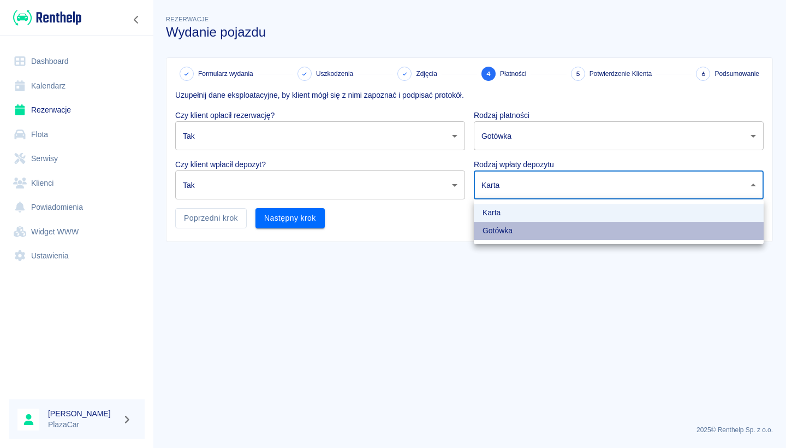
click at [521, 230] on li "Gotówka" at bounding box center [619, 231] width 290 height 18
type input "cash"
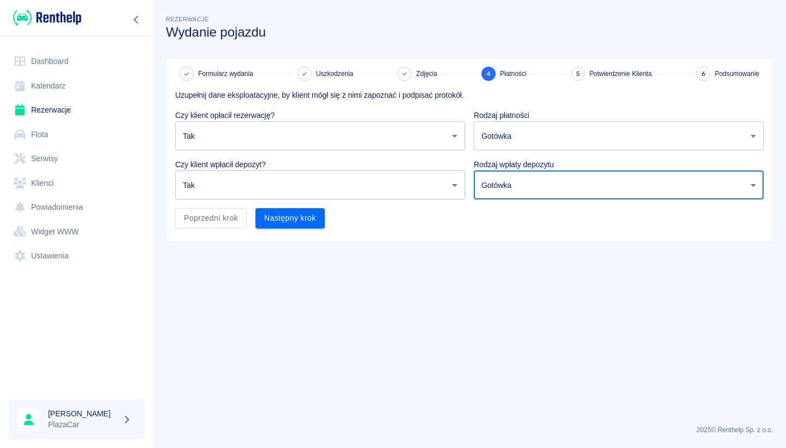
click at [285, 207] on div "Następny krok" at bounding box center [286, 213] width 78 height 29
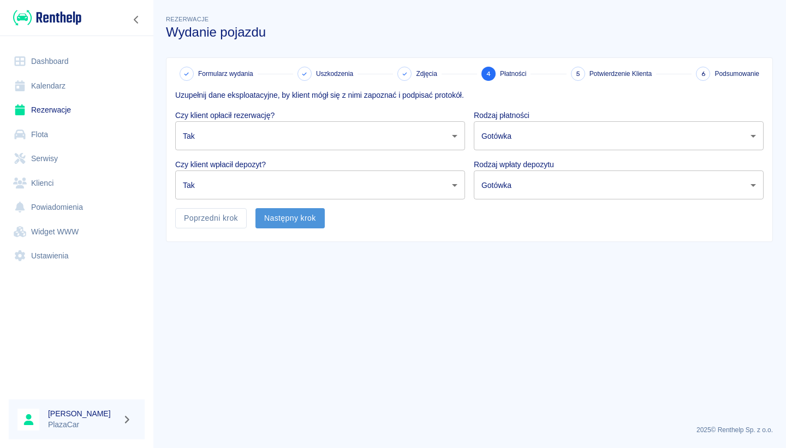
click at [285, 212] on button "Następny krok" at bounding box center [290, 218] width 69 height 20
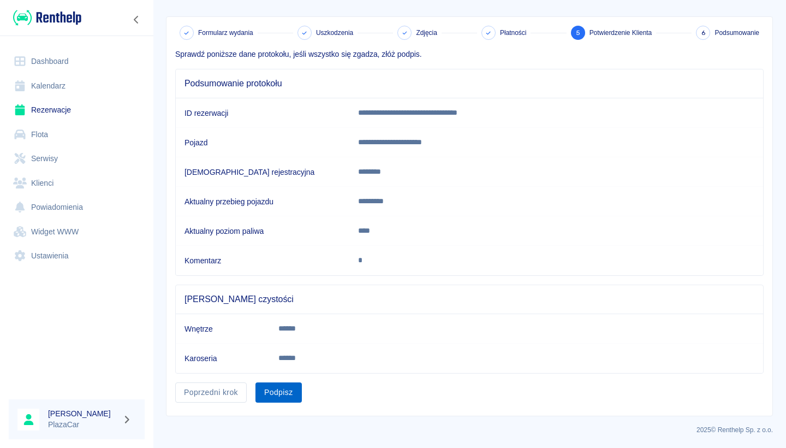
scroll to position [40, 0]
click at [278, 401] on button "Podpisz" at bounding box center [279, 393] width 46 height 20
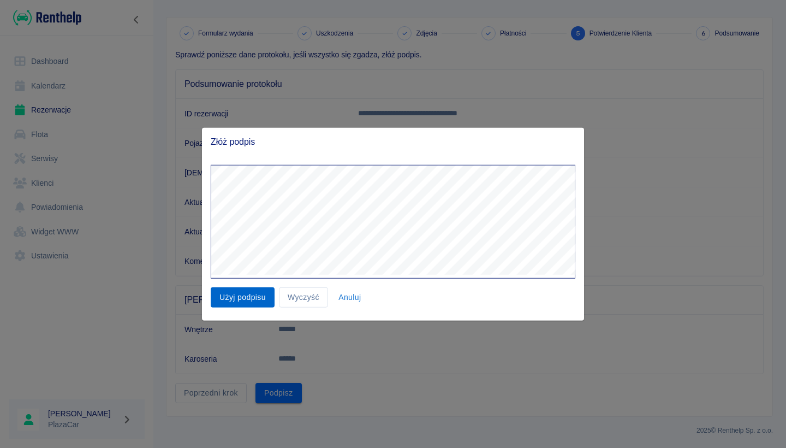
click at [246, 294] on button "Użyj podpisu" at bounding box center [243, 297] width 64 height 20
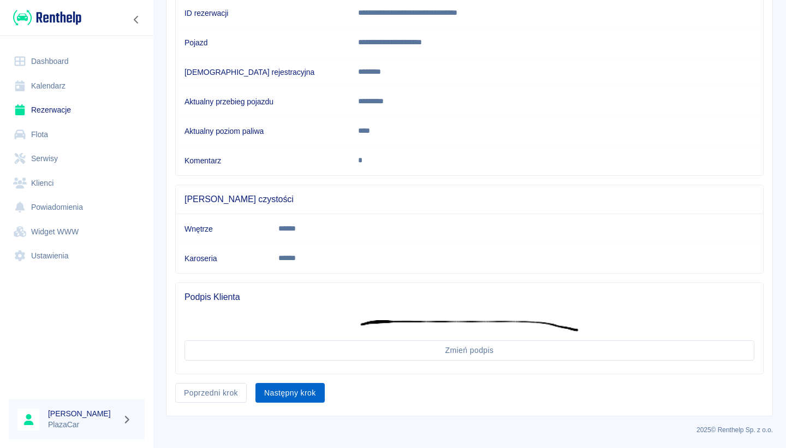
scroll to position [140, 0]
click at [295, 386] on button "Następny krok" at bounding box center [290, 393] width 69 height 20
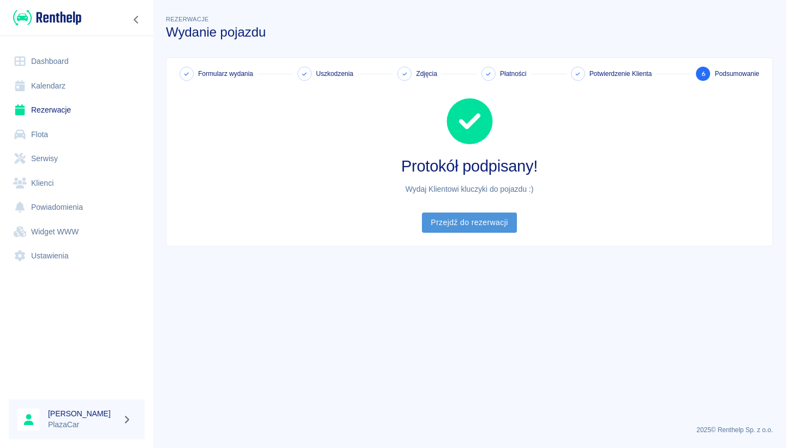
click at [467, 214] on link "Przejdź do rezerwacji" at bounding box center [469, 222] width 94 height 20
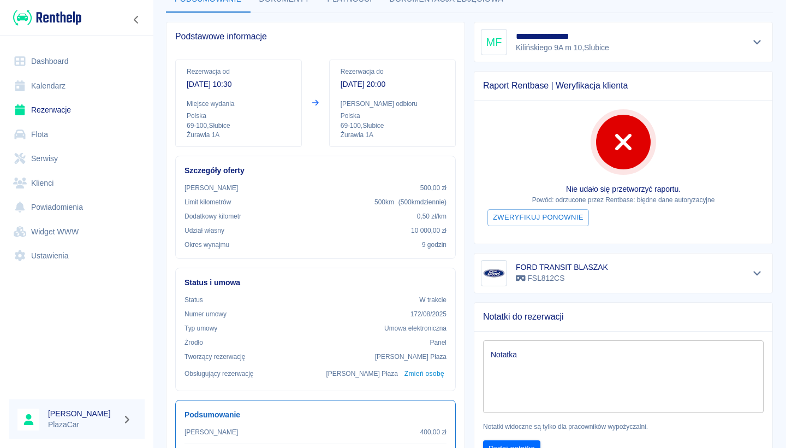
scroll to position [82, 0]
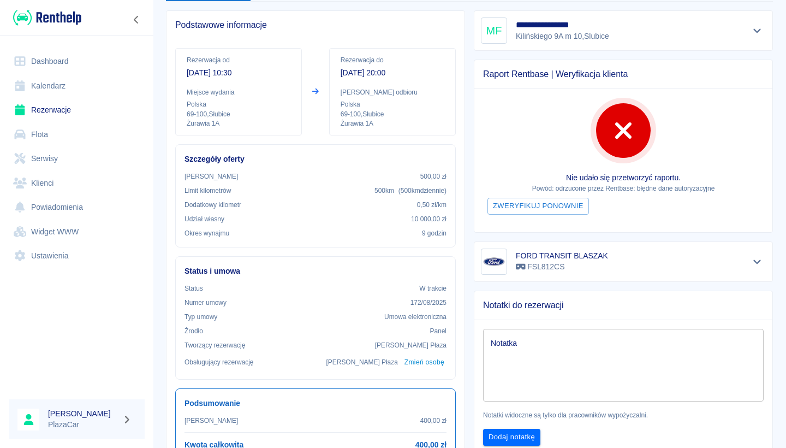
click at [70, 106] on link "Rezerwacje" at bounding box center [77, 110] width 136 height 25
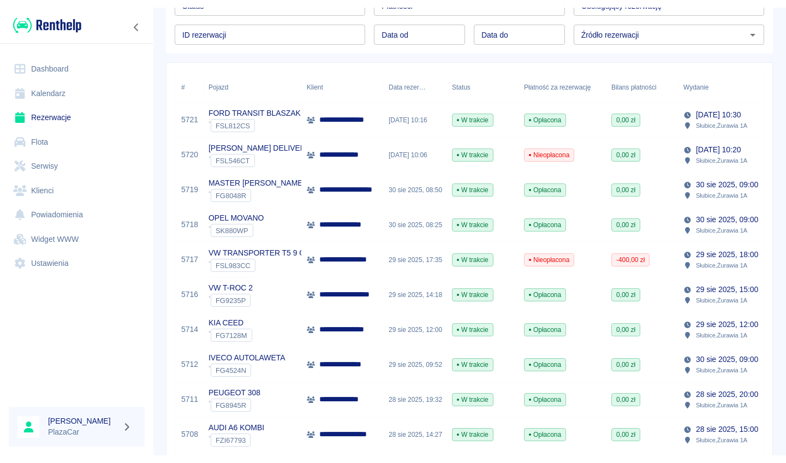
scroll to position [108, 0]
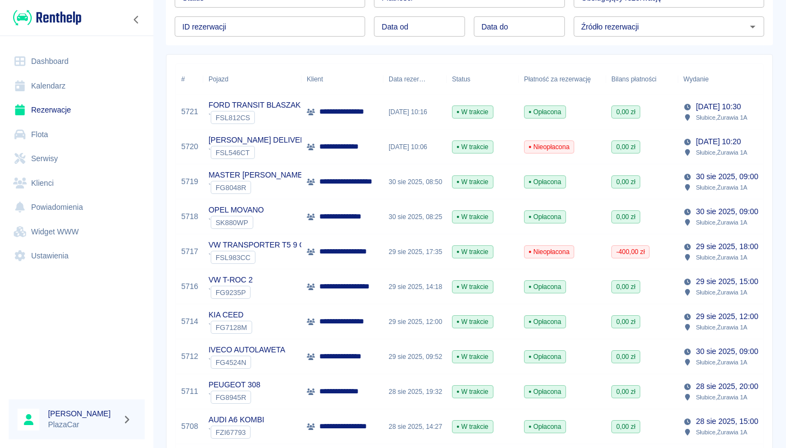
click at [491, 115] on span "W trakcie" at bounding box center [473, 112] width 40 height 10
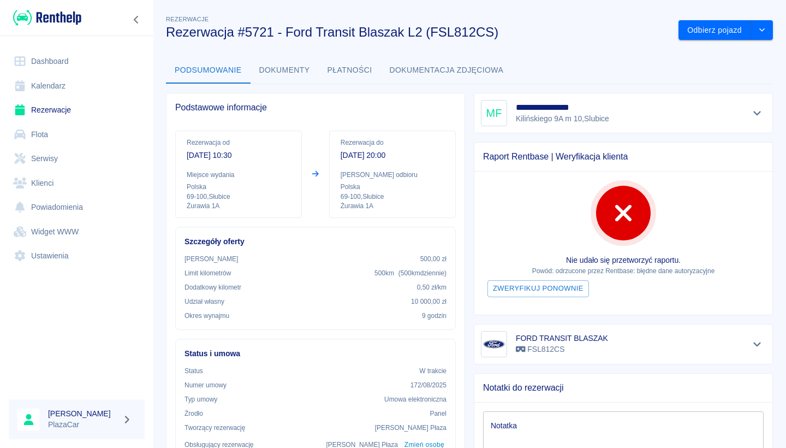
click at [662, 12] on div "Rezerwacje Rezerwacja #5721 - Ford Transit Blaszak L2 (FSL812CS)" at bounding box center [413, 21] width 513 height 35
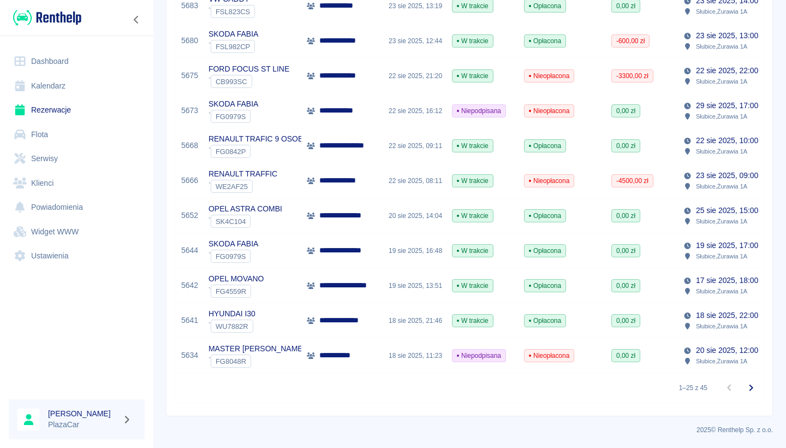
scroll to position [703, 0]
click at [748, 380] on button "Przejdź do następnej strony" at bounding box center [751, 388] width 22 height 22
